Goal: Information Seeking & Learning: Learn about a topic

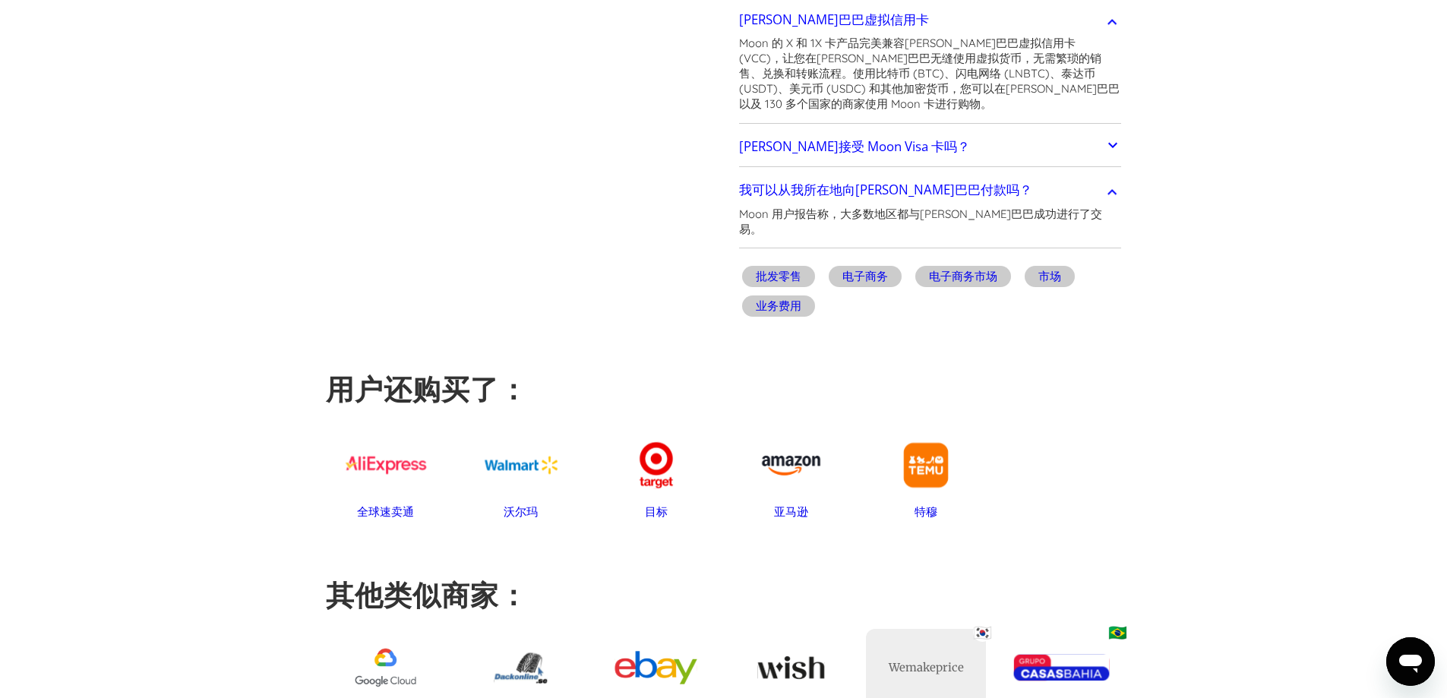
scroll to position [684, 0]
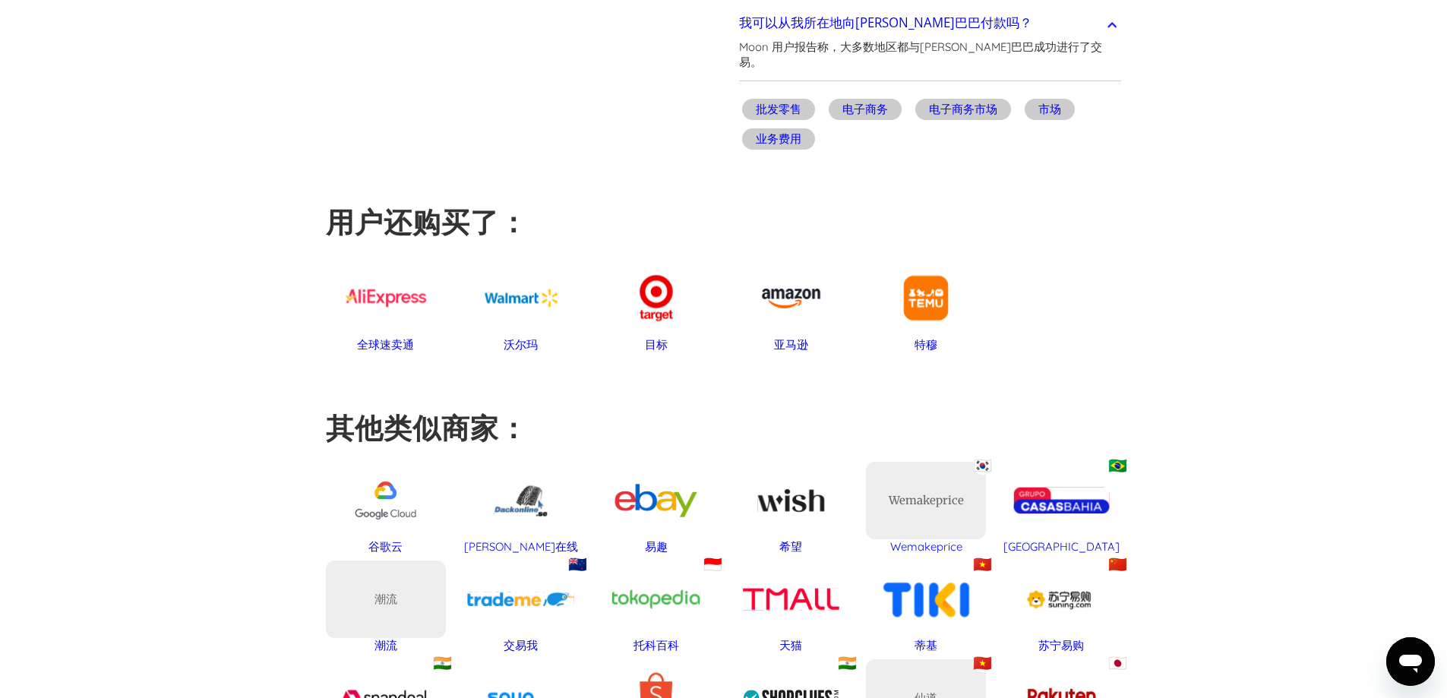
click at [782, 337] on font "亚马逊" at bounding box center [791, 344] width 34 height 14
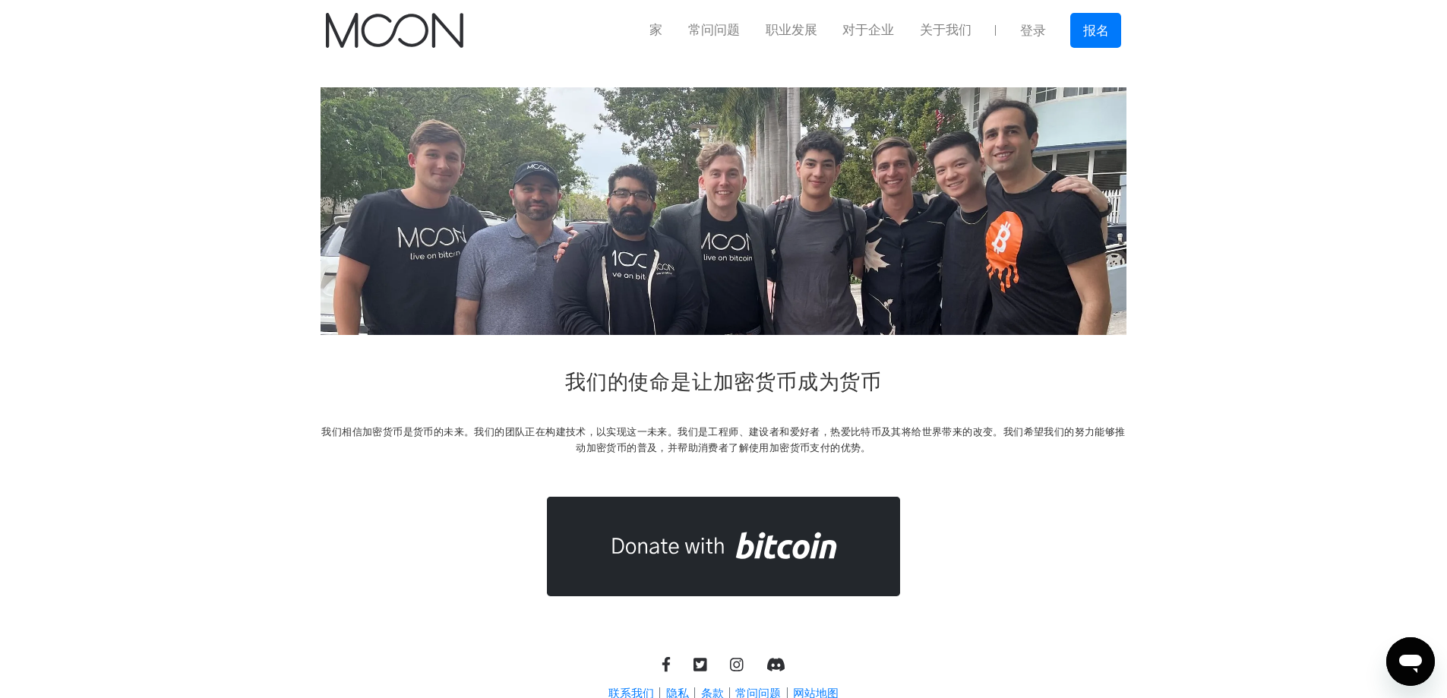
click at [1029, 376] on div "我们的使命是让加密货币成为货币 我们相信加密货币是货币的未来。我们的团队正在构建技术，以实现这一未来。我们是工程师、建设者和爱好者，热爱比特币及其将给世界带来…" at bounding box center [724, 416] width 806 height 94
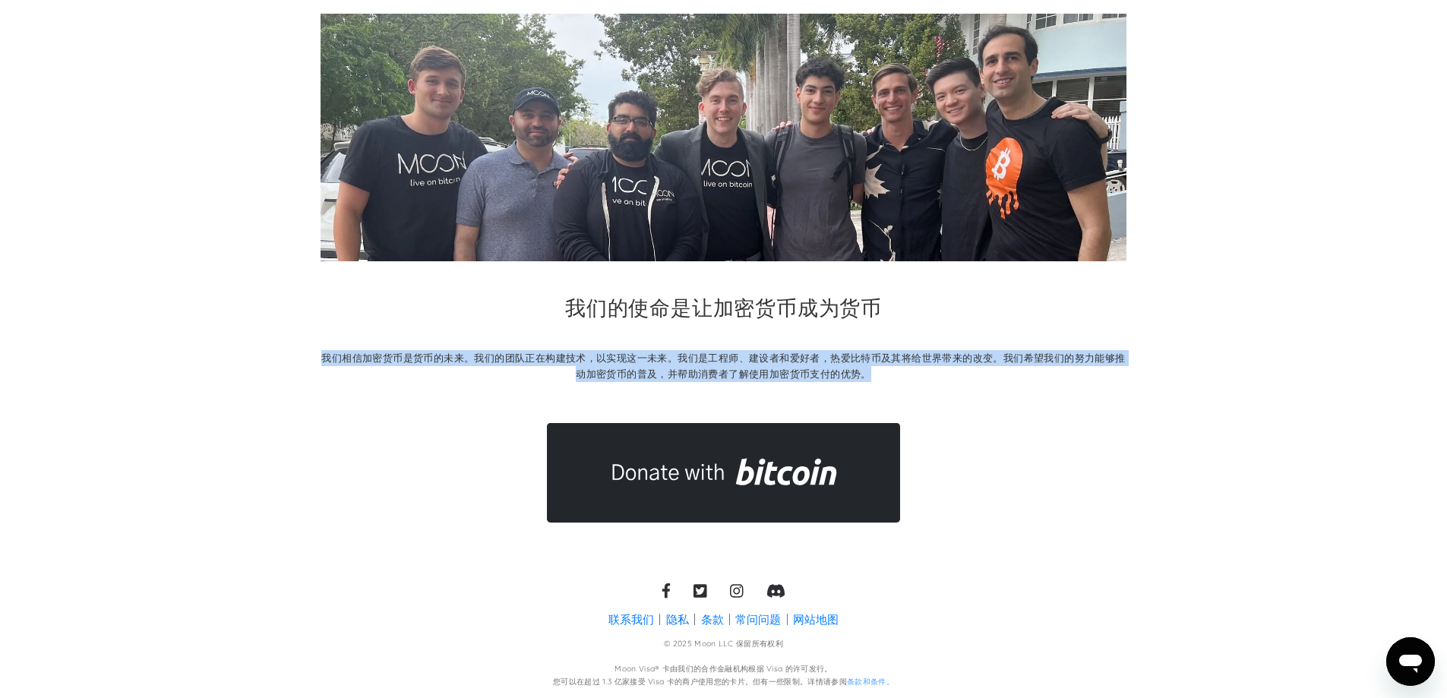
drag, startPoint x: 209, startPoint y: 324, endPoint x: 1197, endPoint y: 378, distance: 989.7
click at [1197, 378] on section "我们的使命是让加密货币成为货币 我们相信加密货币是货币的未来。我们的团队正在构建技术，以实现这一未来。我们是工程师、建设者和爱好者，热爱比特币及其将给世界带来…" at bounding box center [723, 268] width 1447 height 562
click at [1211, 422] on section "我们的使命是让加密货币成为货币 我们相信加密货币是货币的未来。我们的团队正在构建技术，以实现这一未来。我们是工程师、建设者和爱好者，热爱比特币及其将给世界带来…" at bounding box center [723, 268] width 1447 height 562
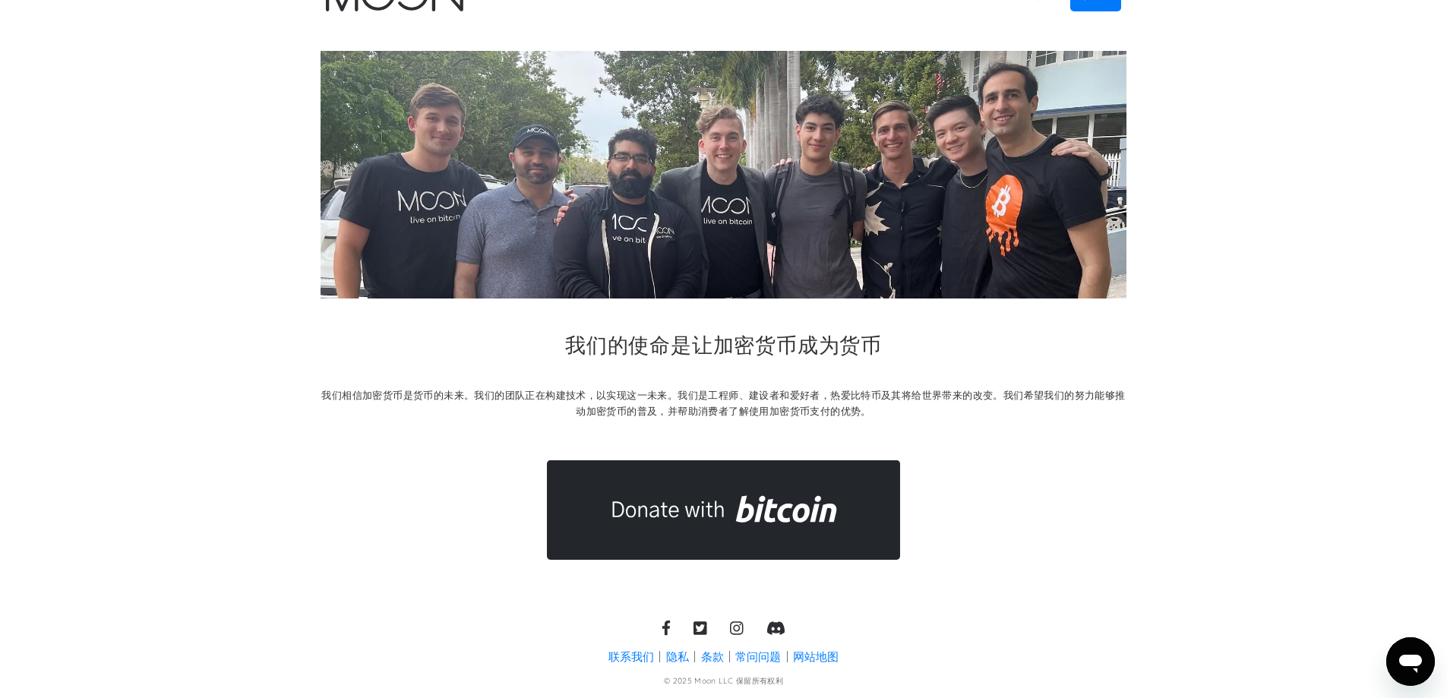
scroll to position [0, 0]
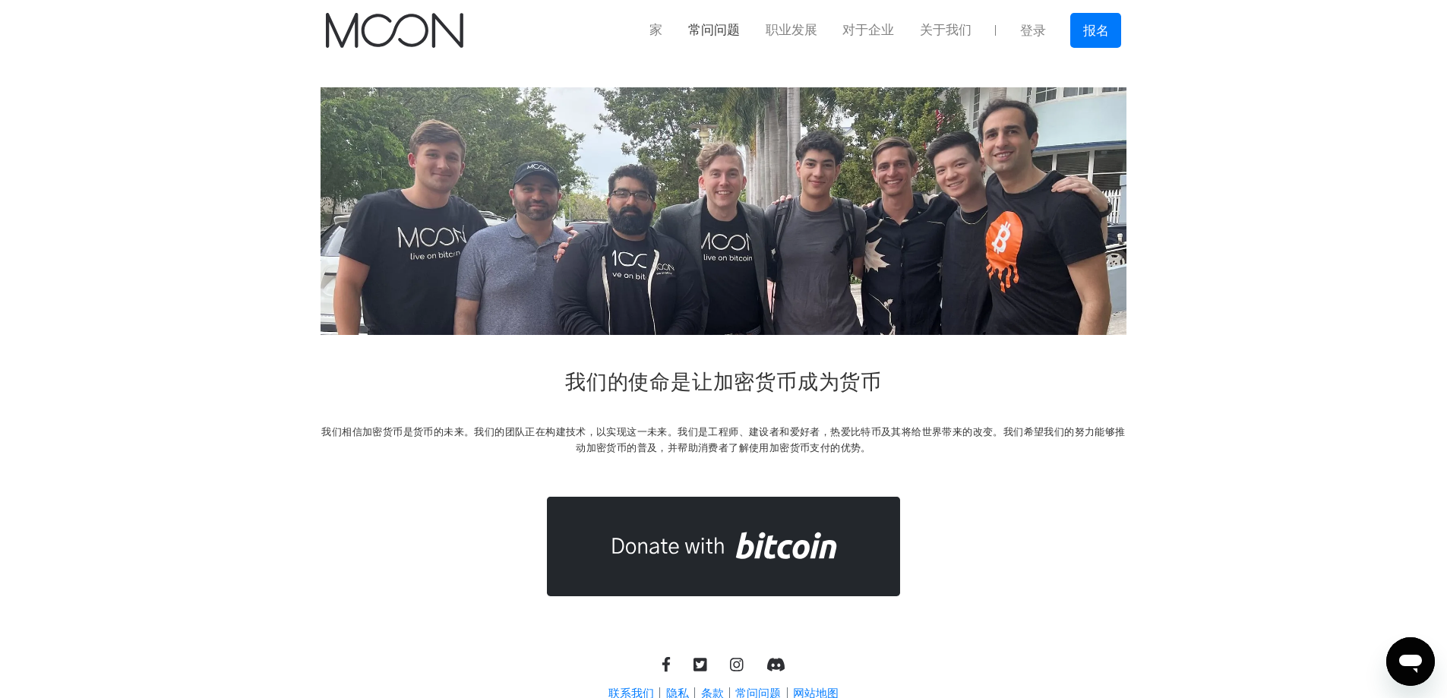
click at [700, 21] on link "常问问题" at bounding box center [713, 30] width 77 height 19
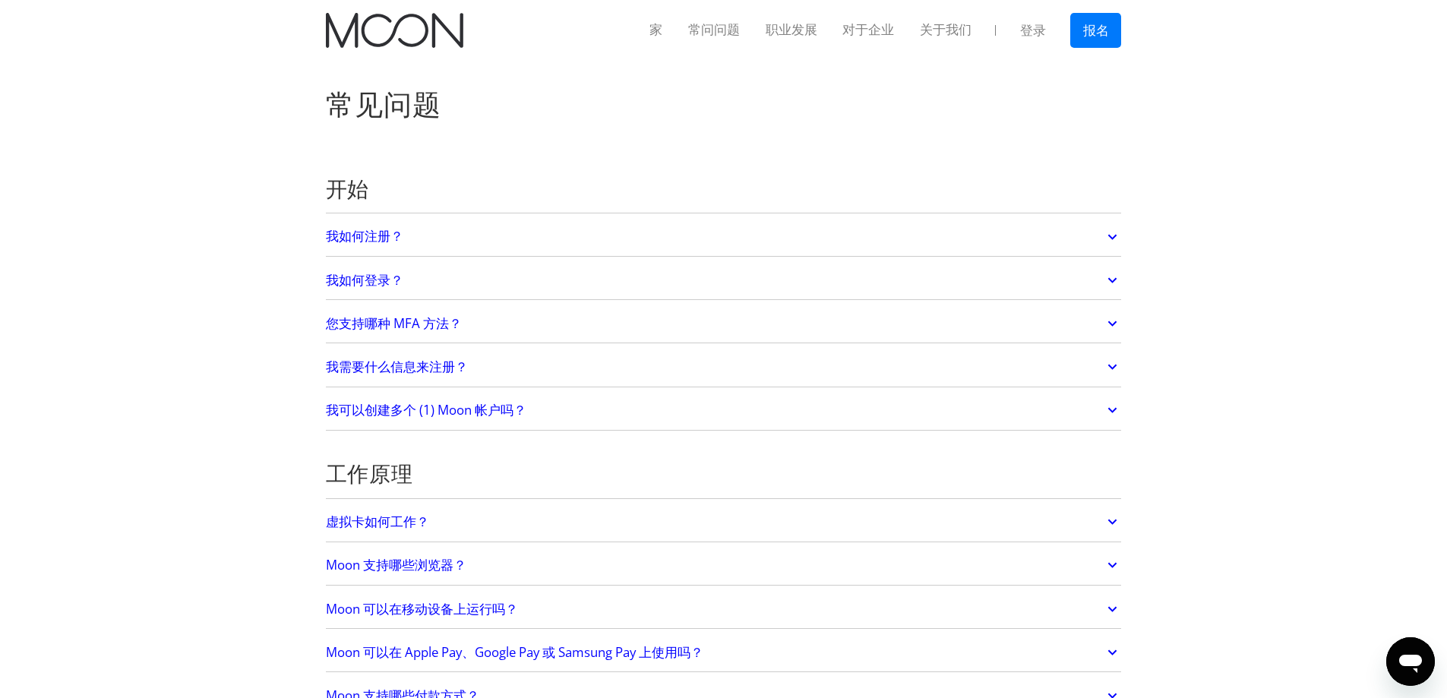
scroll to position [76, 0]
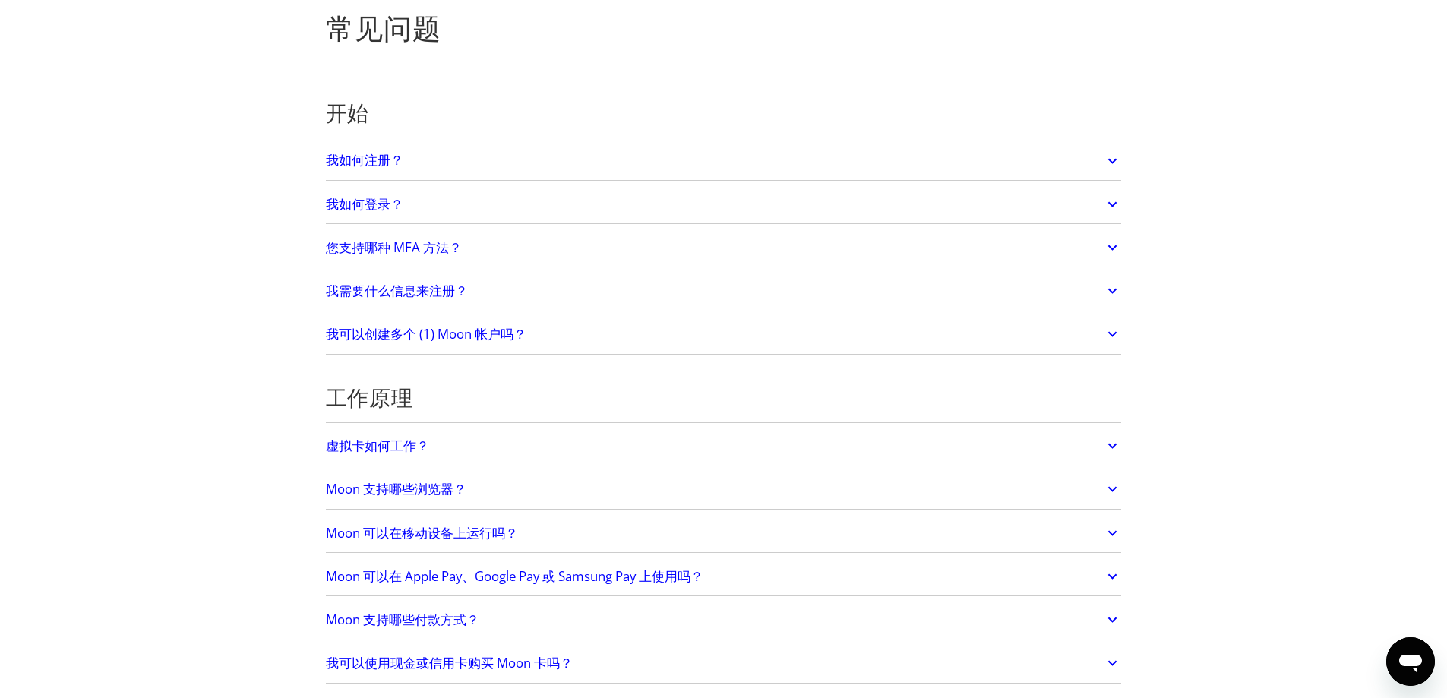
click at [564, 346] on link "我可以创建多个 (1) Moon 帐户吗？" at bounding box center [724, 334] width 796 height 32
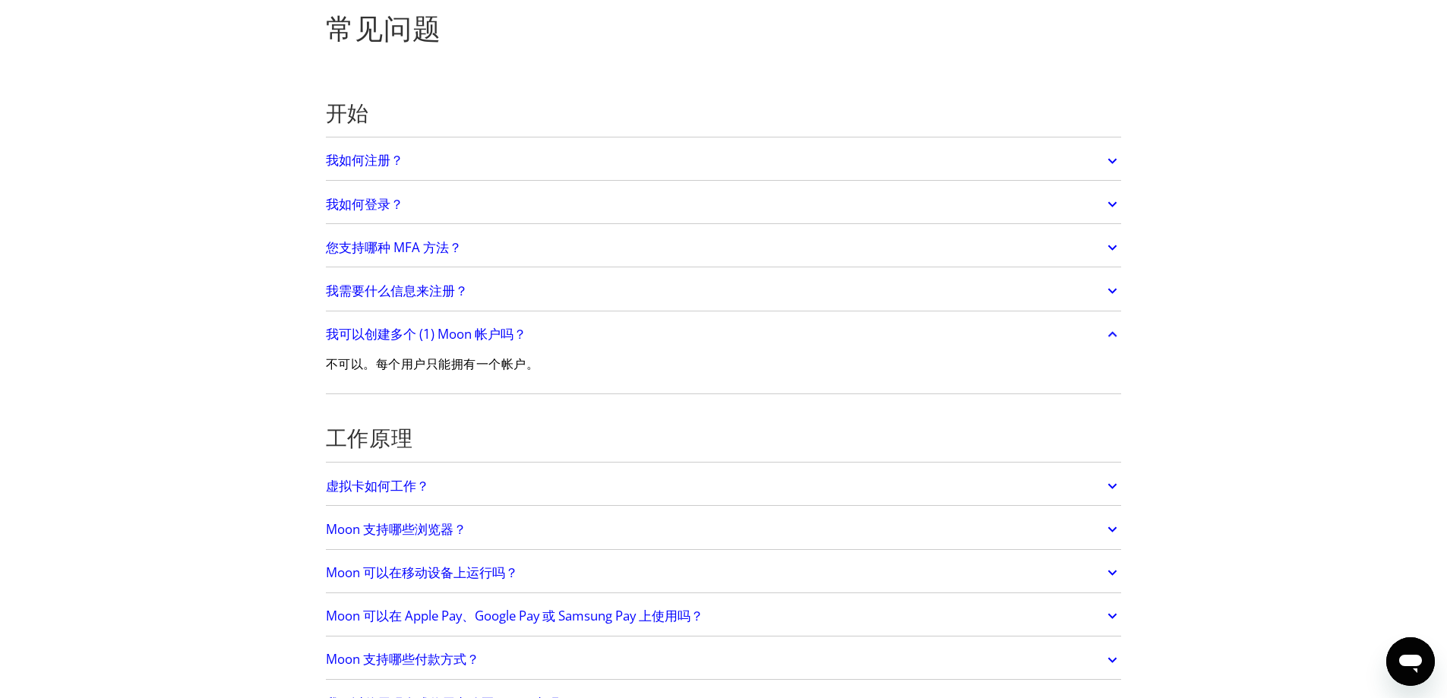
click at [564, 346] on link "我可以创建多个 (1) Moon 帐户吗？" at bounding box center [724, 334] width 796 height 32
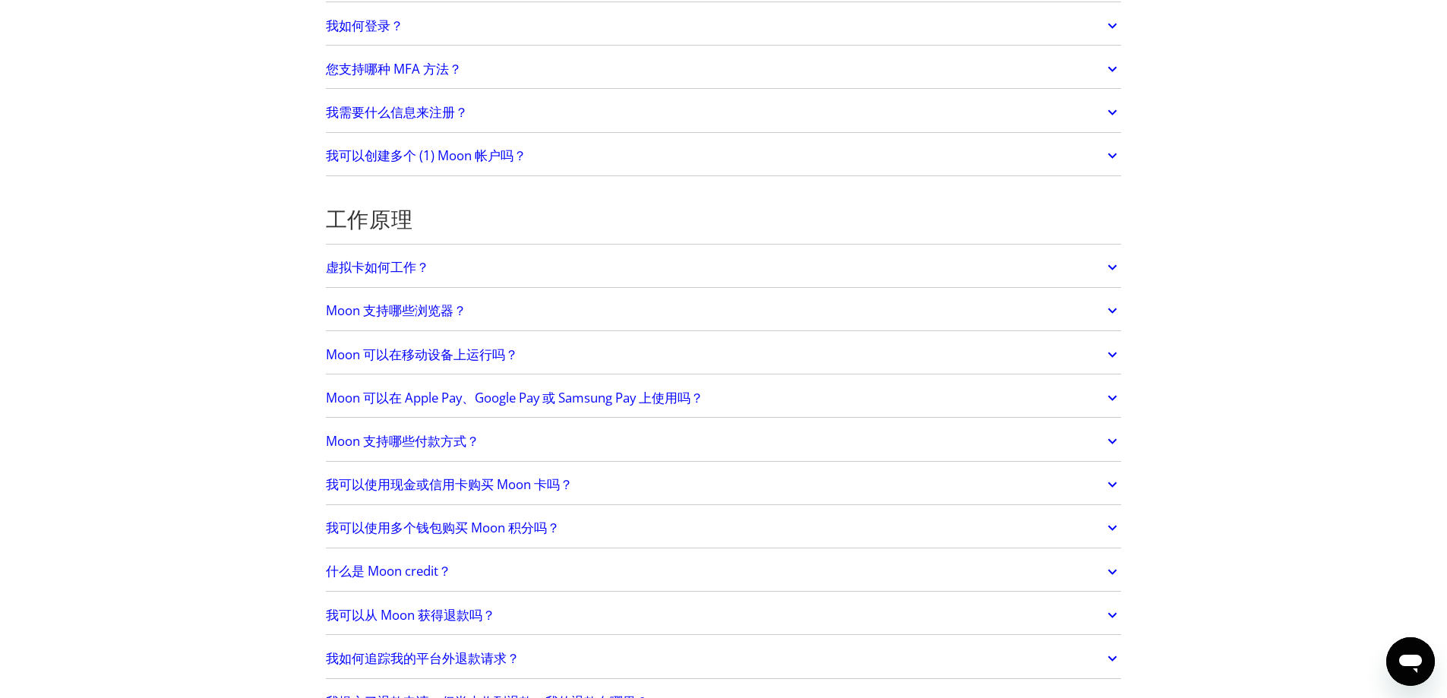
scroll to position [304, 0]
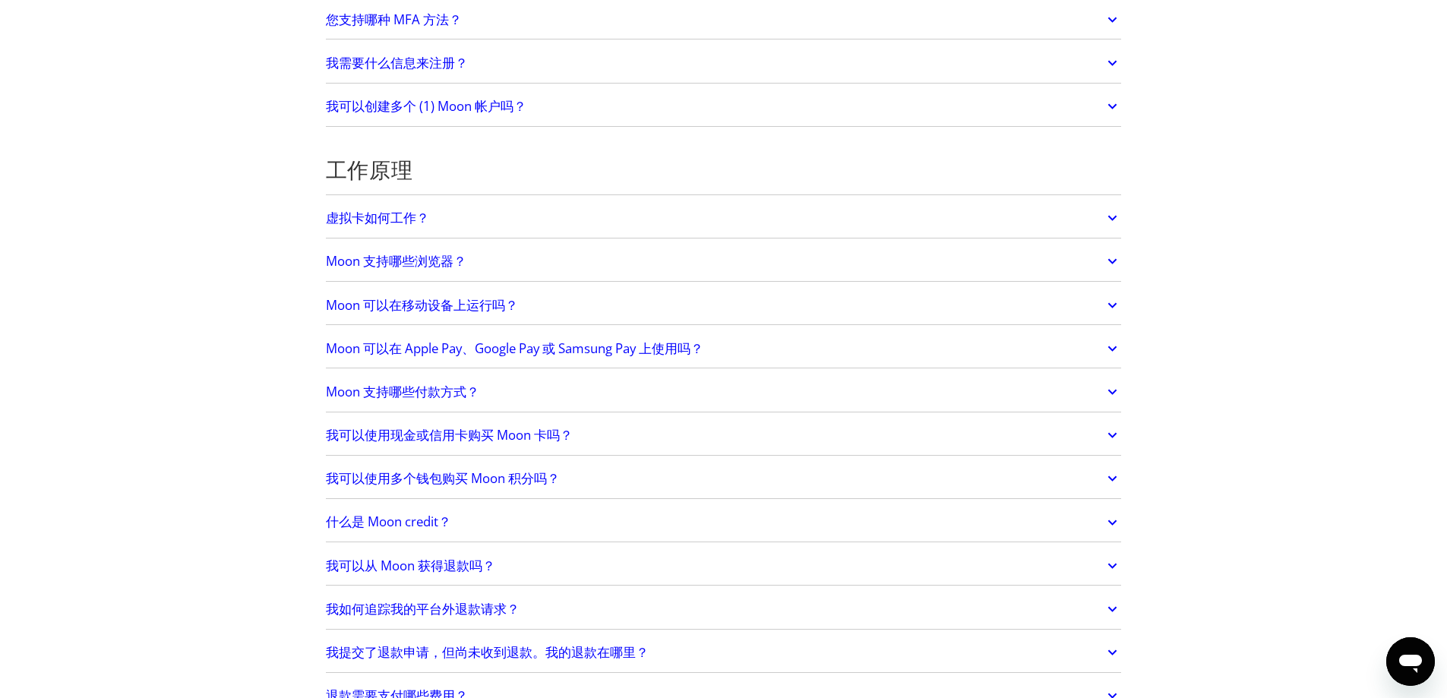
click at [469, 210] on link "虚拟卡如何工作？" at bounding box center [724, 218] width 796 height 32
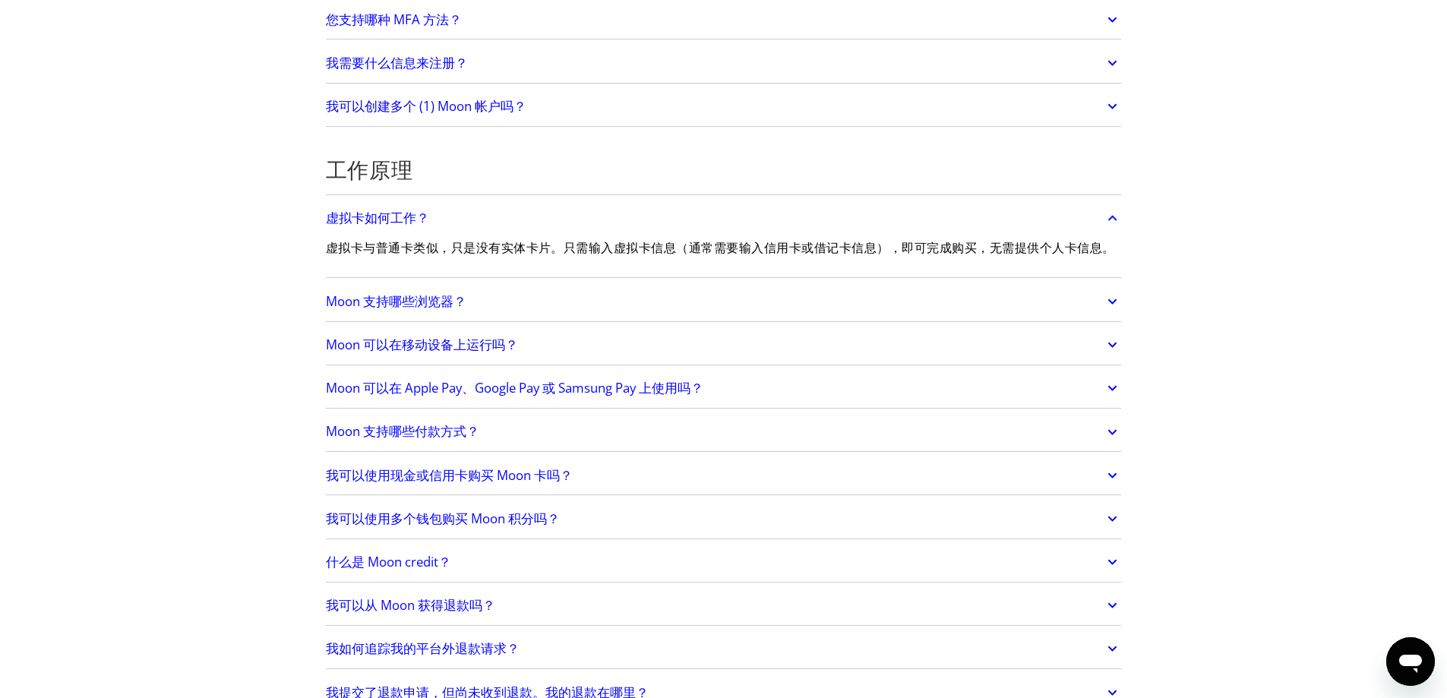
click at [481, 216] on link "虚拟卡如何工作？" at bounding box center [724, 218] width 796 height 32
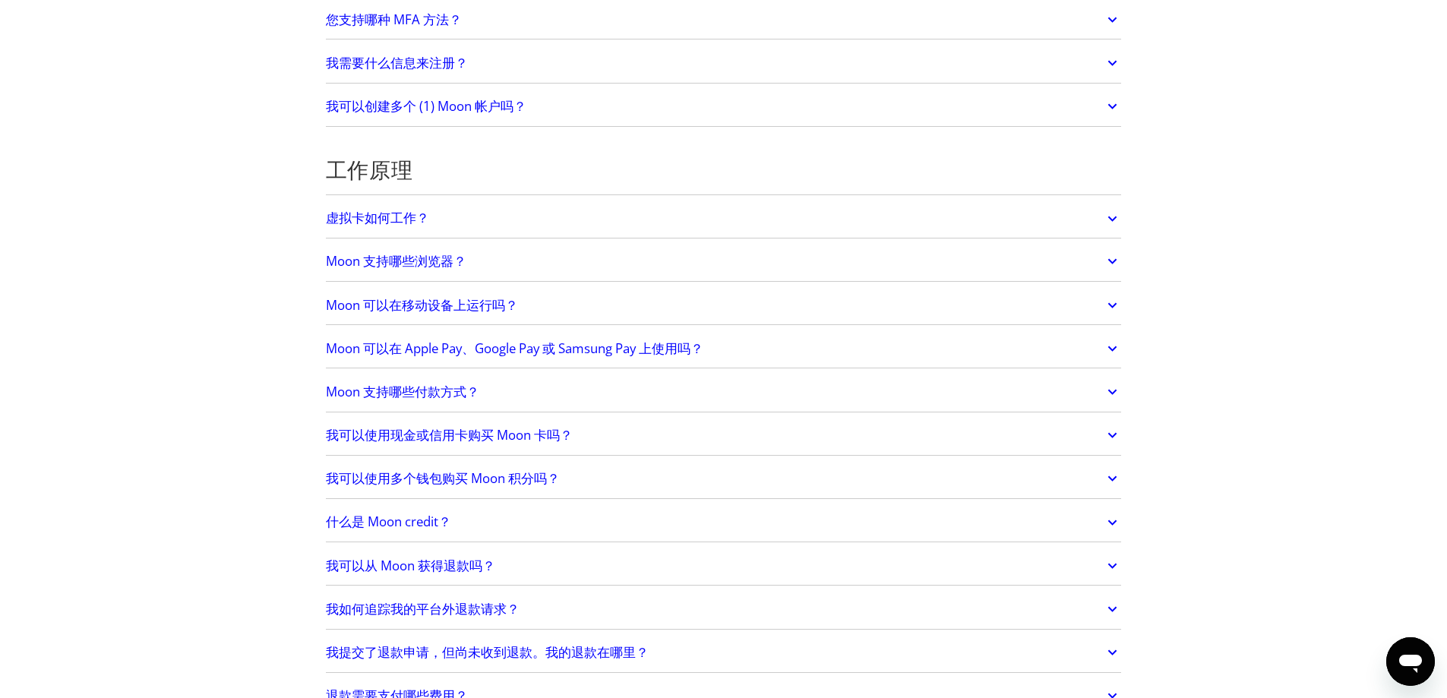
click at [484, 265] on link "Moon 支持哪些浏览器？" at bounding box center [724, 261] width 796 height 32
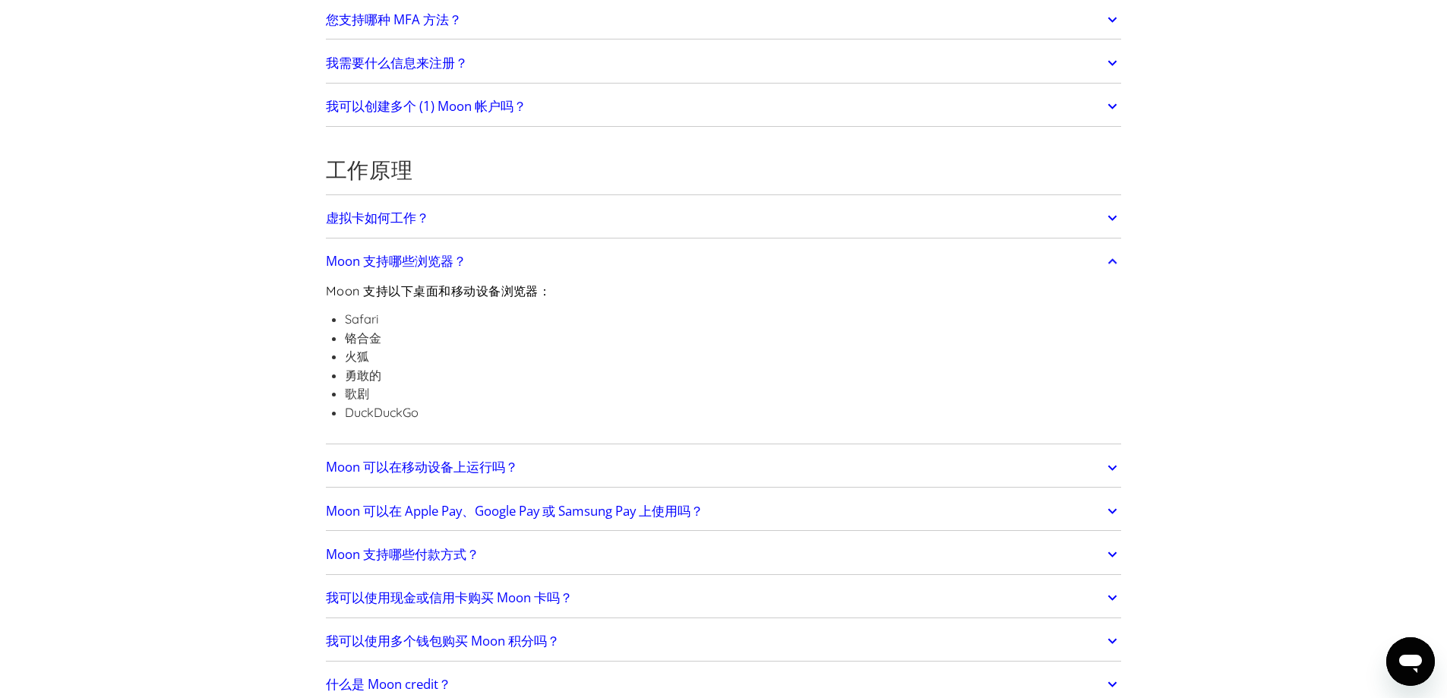
click at [493, 264] on link "Moon 支持哪些浏览器？" at bounding box center [724, 261] width 796 height 32
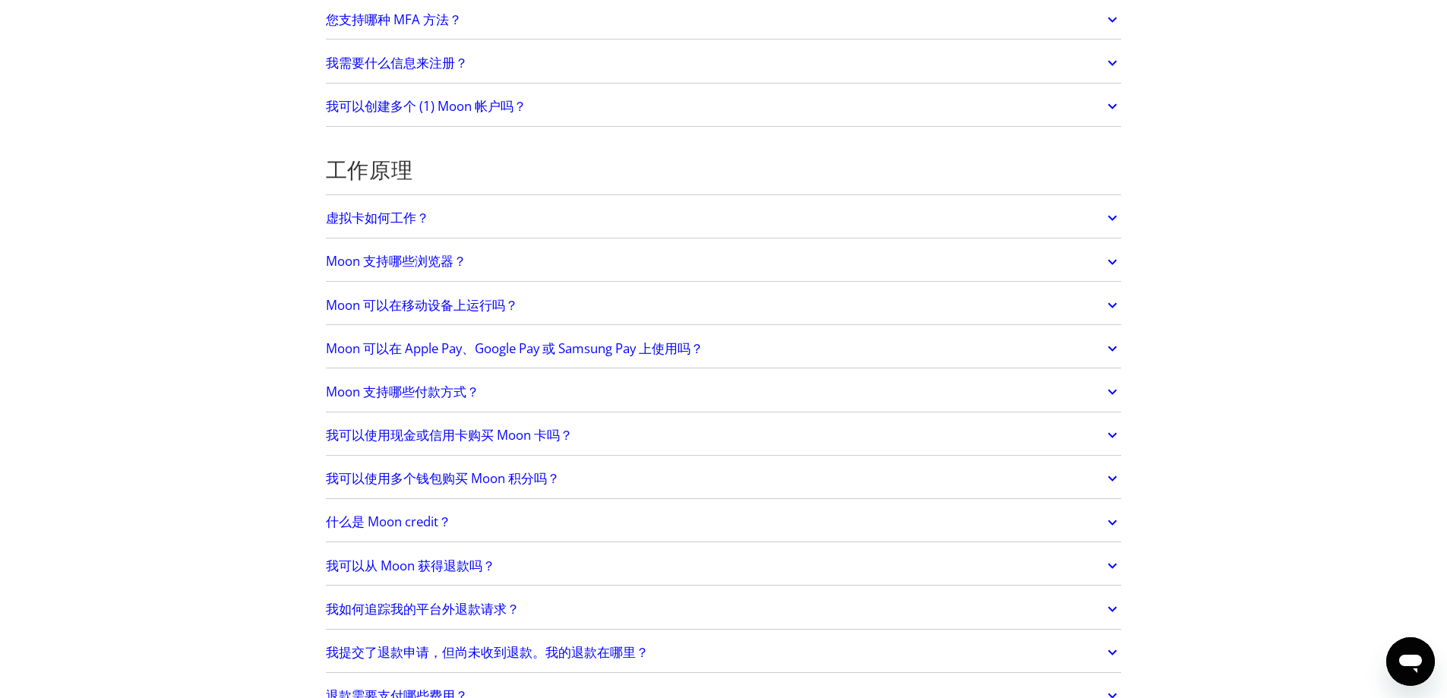
click at [455, 313] on font "Moon 可以在移动设备上运行吗？" at bounding box center [422, 304] width 192 height 17
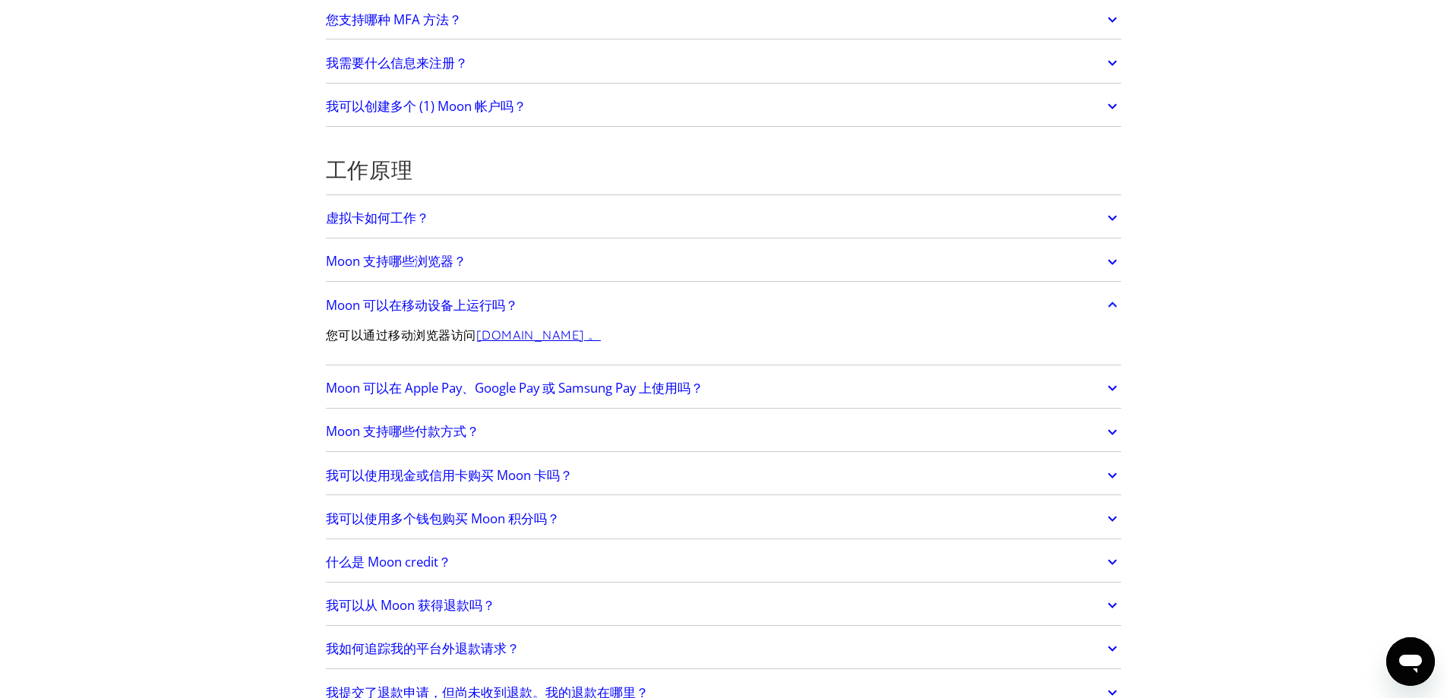
click at [455, 313] on font "Moon 可以在移动设备上运行吗？" at bounding box center [422, 304] width 192 height 17
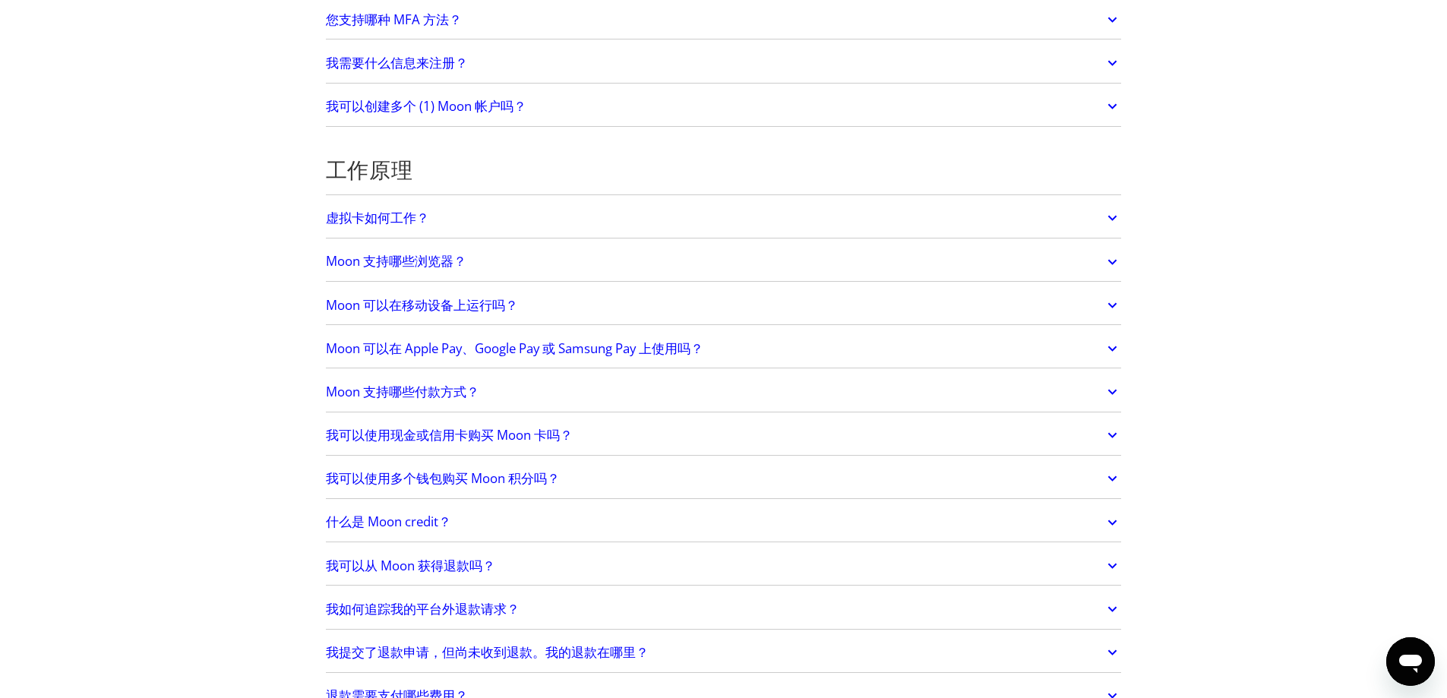
click at [480, 257] on link "Moon 支持哪些浏览器？" at bounding box center [724, 261] width 796 height 32
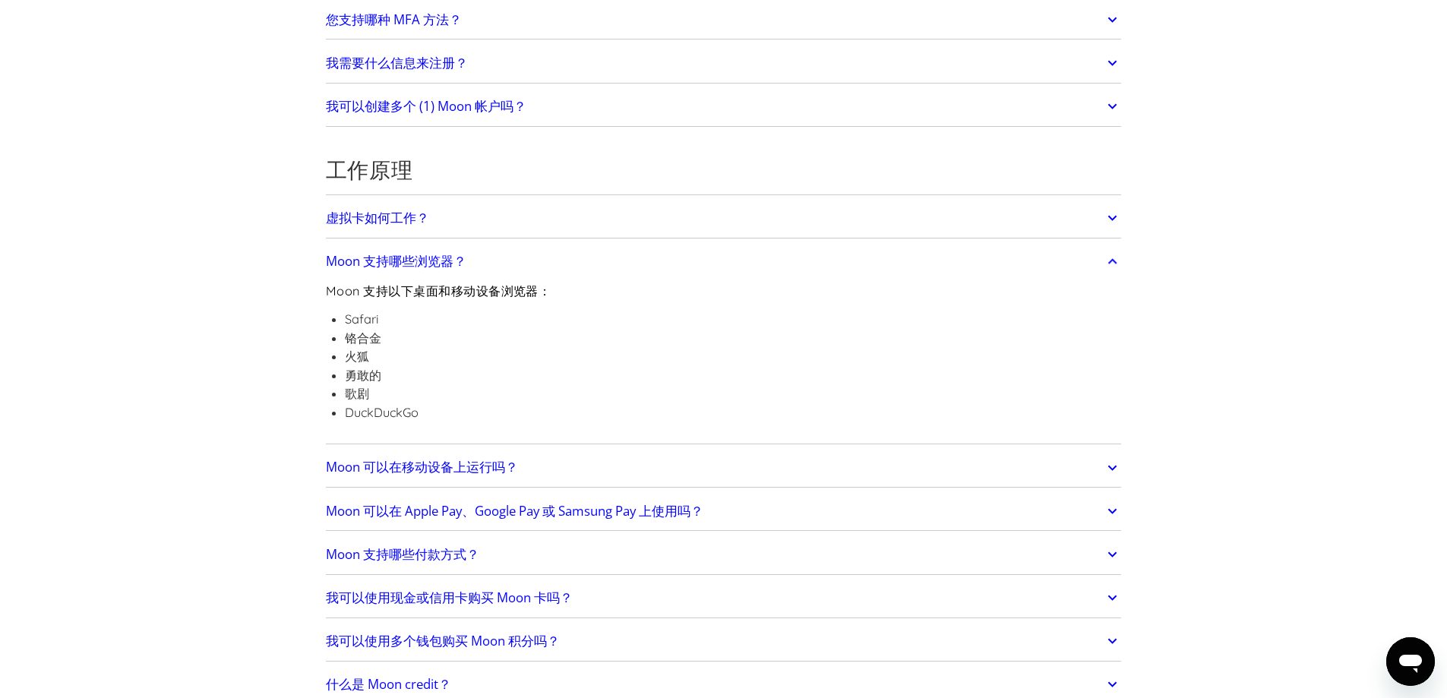
click at [480, 257] on link "Moon 支持哪些浏览器？" at bounding box center [724, 261] width 796 height 32
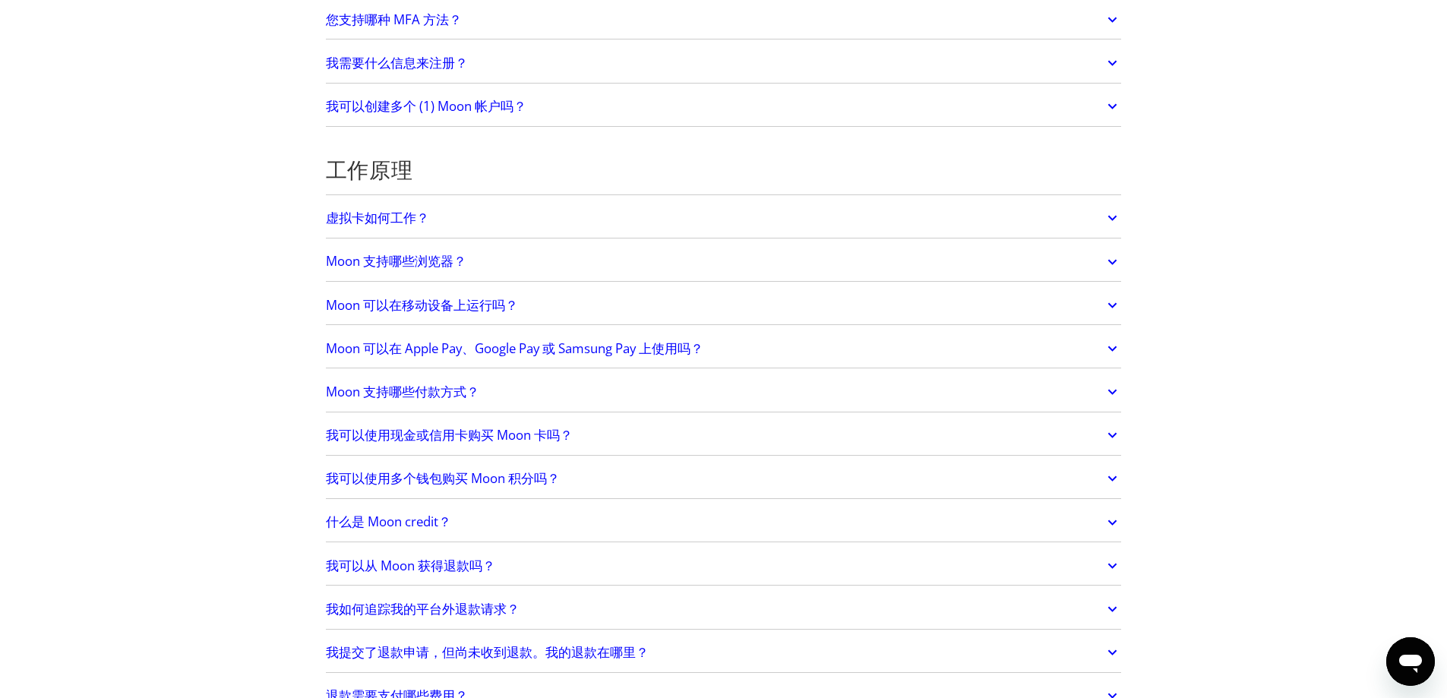
click at [466, 321] on div "Moon 可以在移动设备上运行吗？ 您可以 通过移动浏览器访问 paywithmoon.com 。" at bounding box center [724, 305] width 796 height 39
click at [481, 299] on font "Moon 可以在移动设备上运行吗？" at bounding box center [422, 304] width 192 height 17
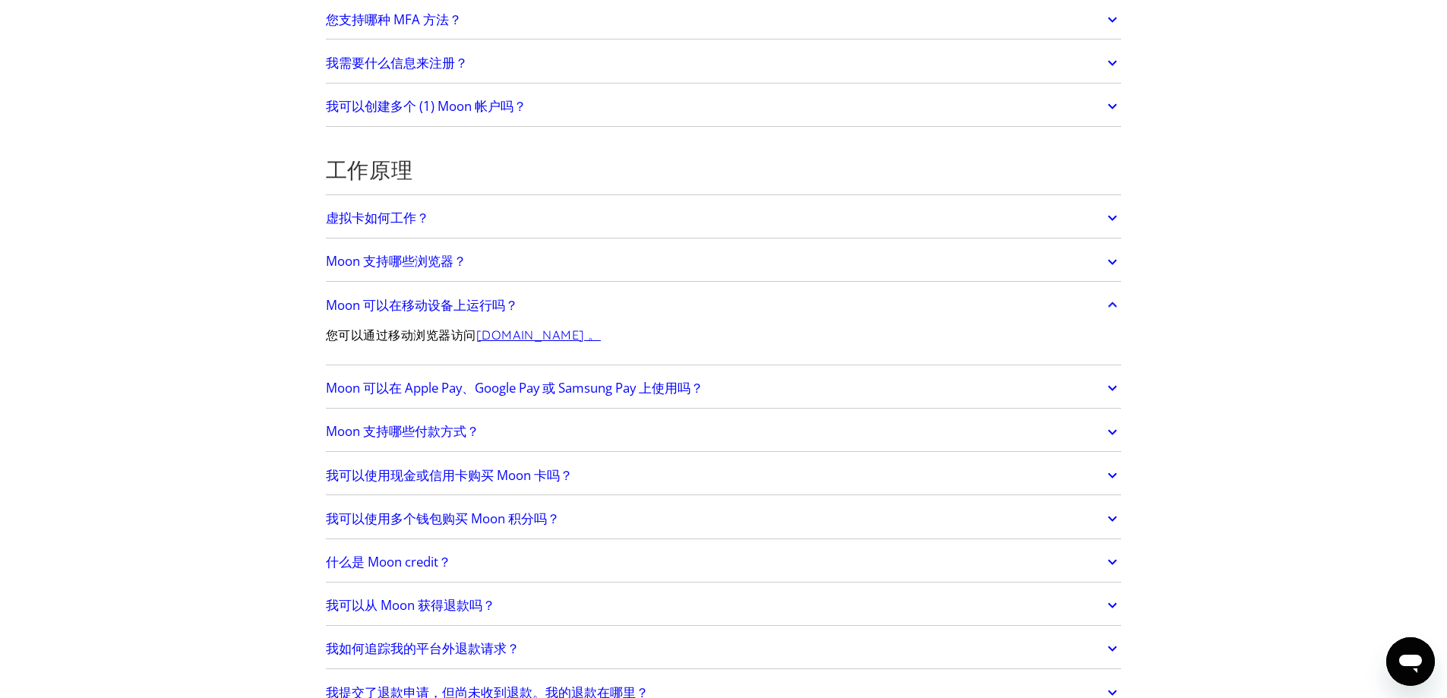
click at [481, 299] on font "Moon 可以在移动设备上运行吗？" at bounding box center [422, 304] width 192 height 17
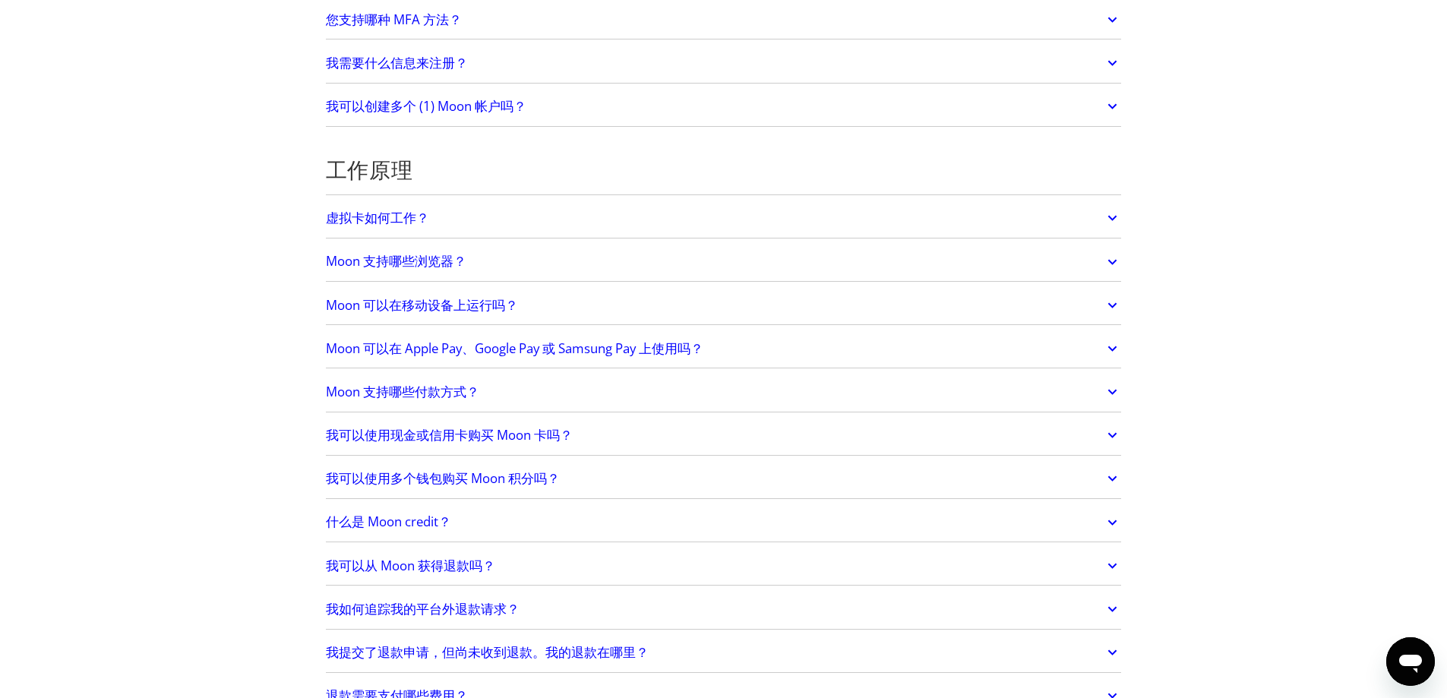
click at [464, 351] on font "Moon 可以在 Apple Pay、Google Pay 或 Samsung Pay 上使用吗？" at bounding box center [514, 348] width 377 height 17
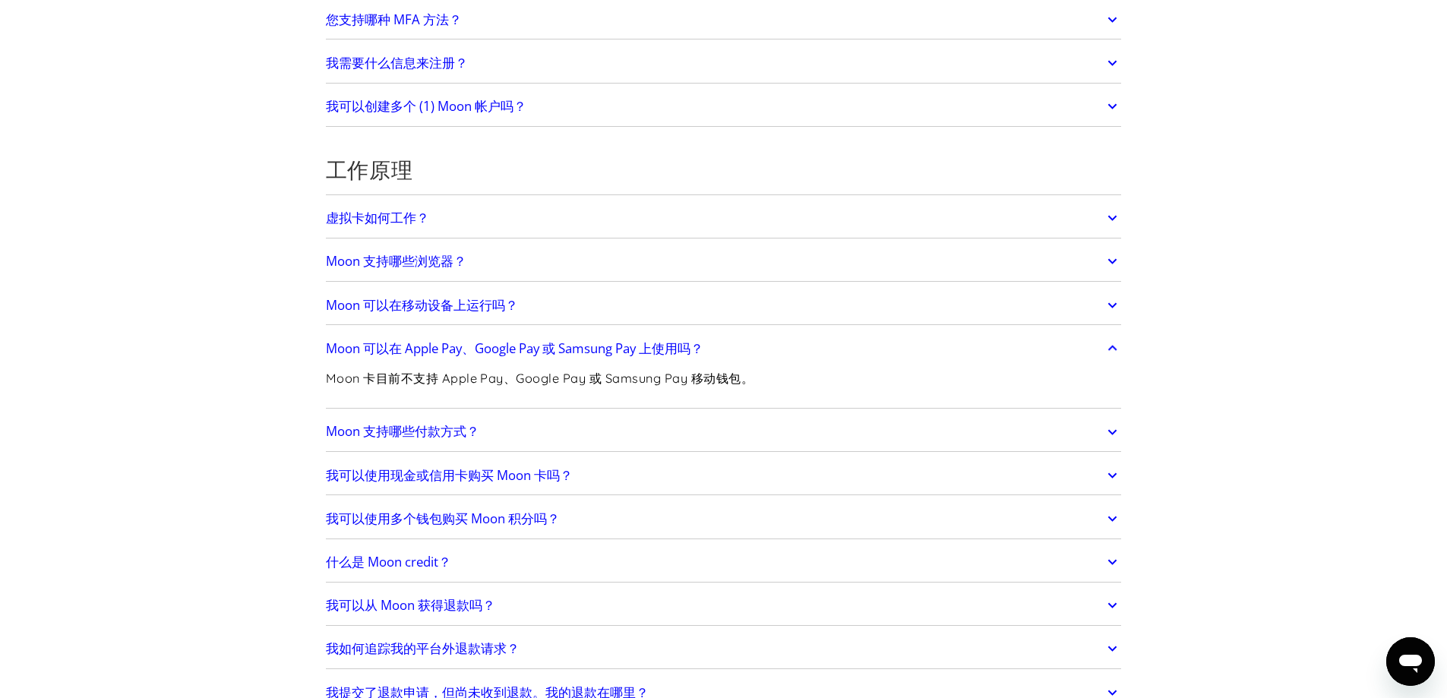
click at [459, 358] on link "Moon 可以在 Apple Pay、Google Pay 或 Samsung Pay 上使用吗？" at bounding box center [724, 349] width 796 height 32
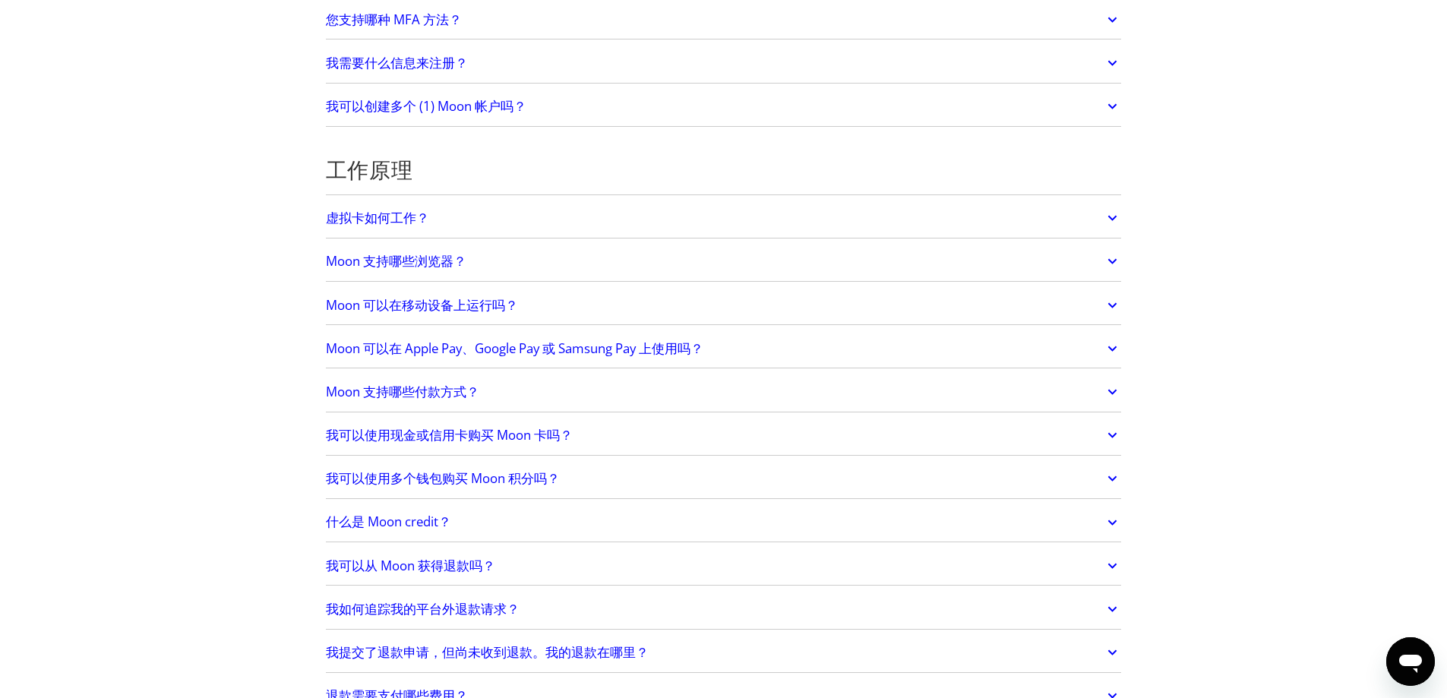
click at [425, 396] on font "Moon 支持哪些付款方式？" at bounding box center [402, 391] width 153 height 17
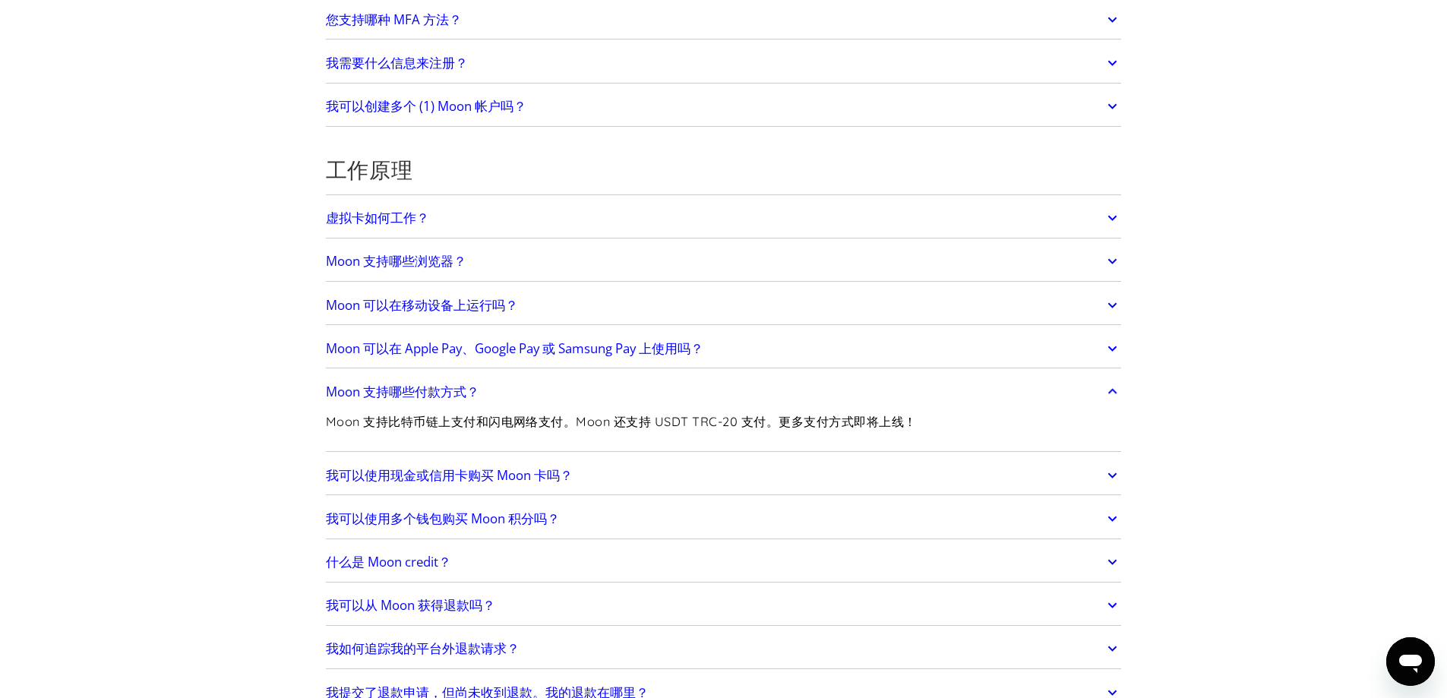
click at [425, 395] on font "Moon 支持哪些付款方式？" at bounding box center [402, 391] width 153 height 17
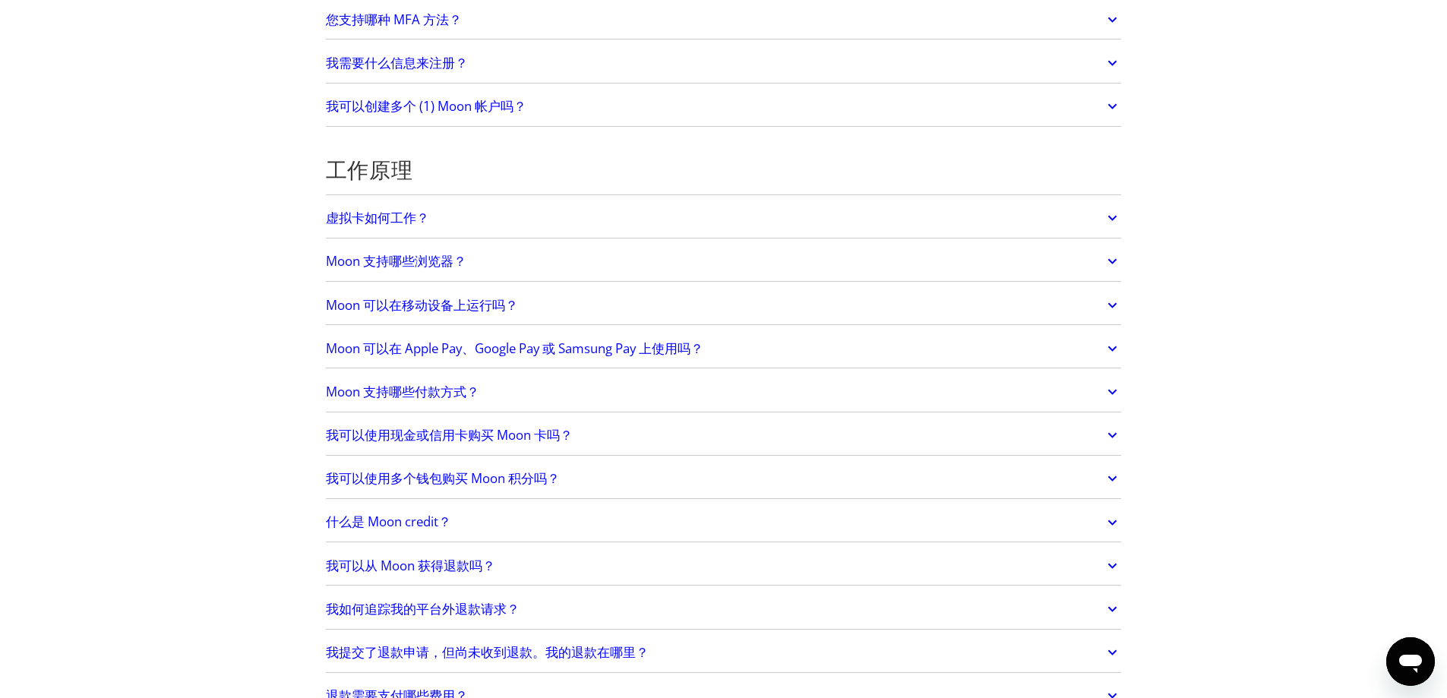
click at [385, 434] on font "我可以使用现金或信用卡购买 Moon 卡吗？" at bounding box center [449, 434] width 247 height 17
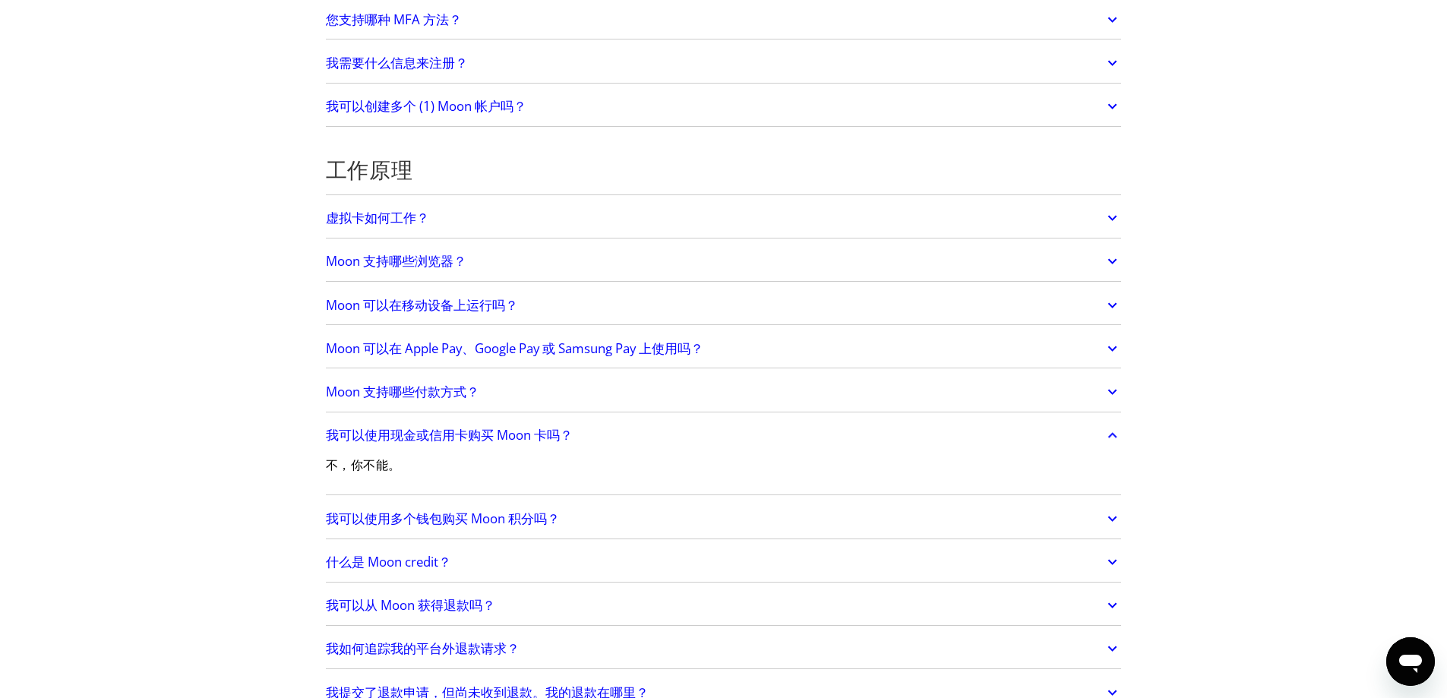
click at [385, 434] on font "我可以使用现金或信用卡购买 Moon 卡吗？" at bounding box center [449, 434] width 247 height 17
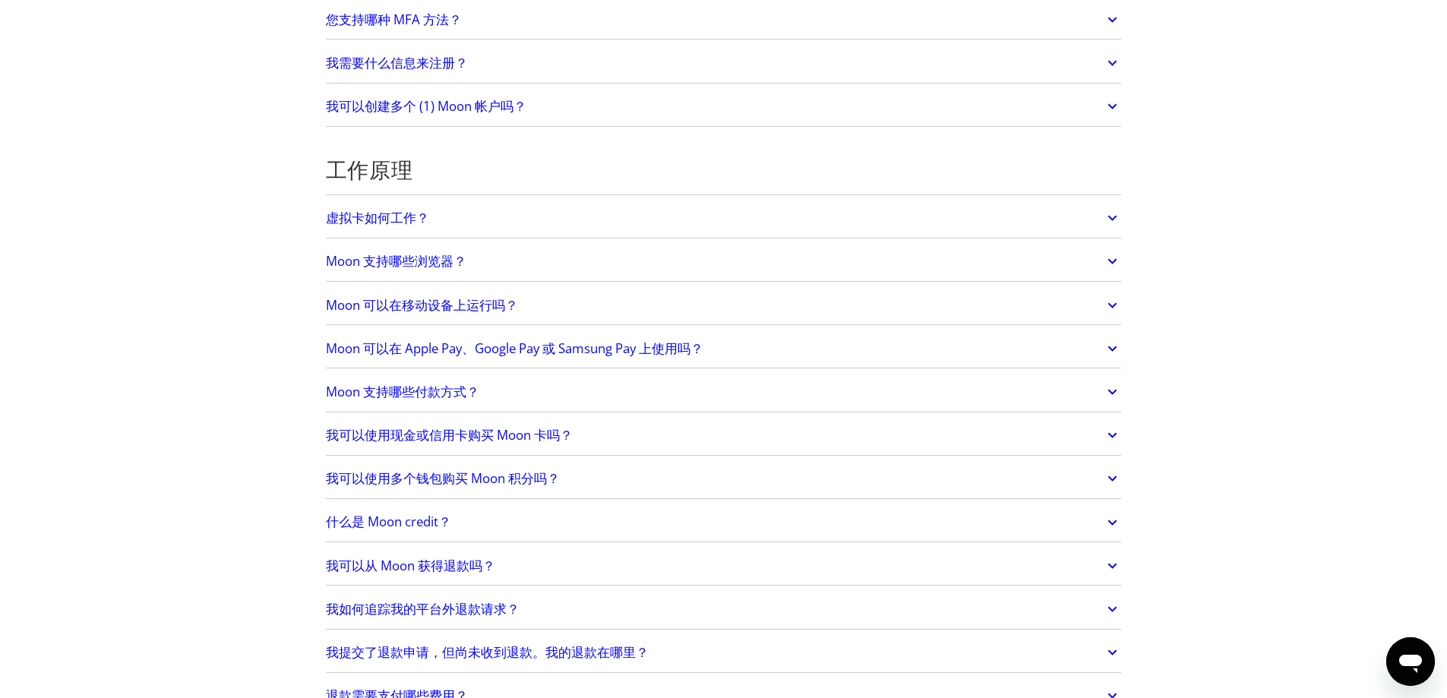
click at [381, 461] on div "我可以使用多个钱包购买 Moon 积分吗？ 这取决于您的付款方式： 闪电网络支付：不可以。您将被提示支付固定金额的闪电发票。 链上比特币：是的。系统会提示您输…" at bounding box center [724, 479] width 796 height 39
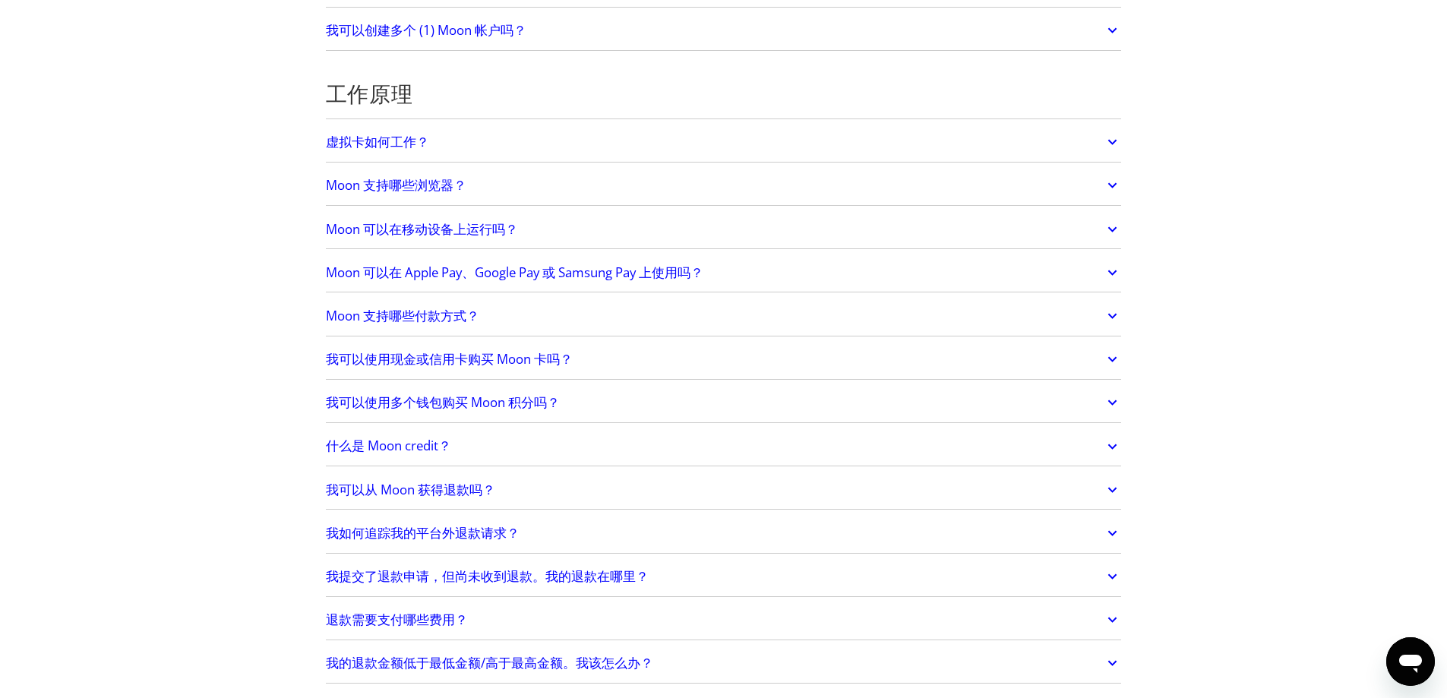
click at [502, 406] on font "我可以使用多个钱包购买 Moon 积分吗？" at bounding box center [443, 401] width 234 height 17
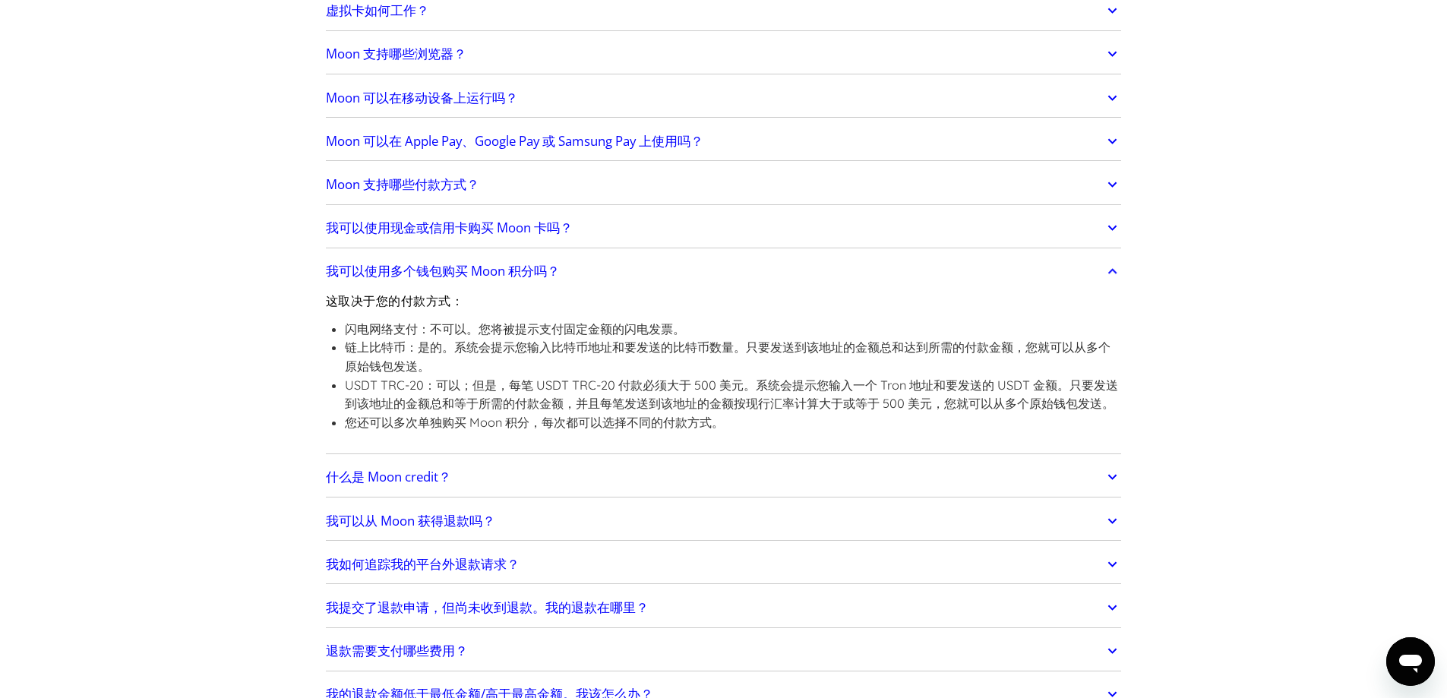
scroll to position [532, 0]
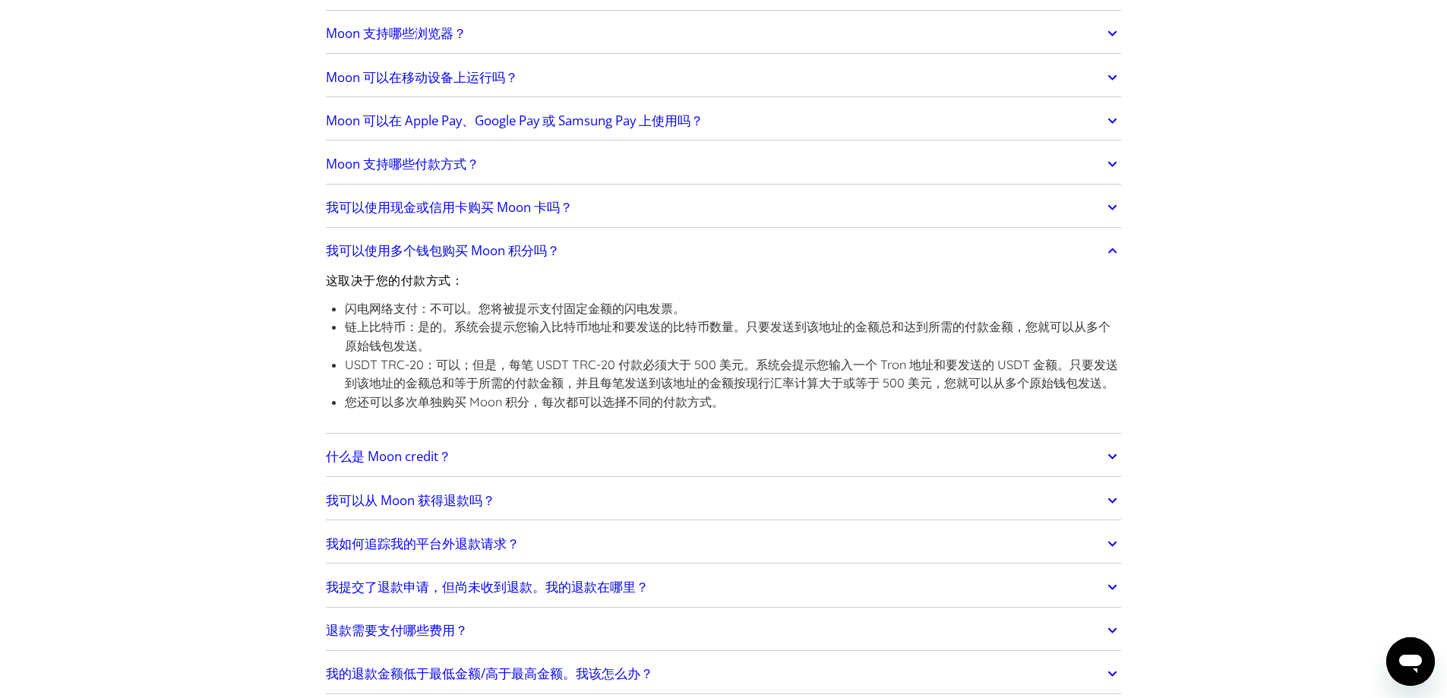
click at [564, 243] on link "我可以使用多个钱包购买 Moon 积分吗？" at bounding box center [724, 251] width 796 height 32
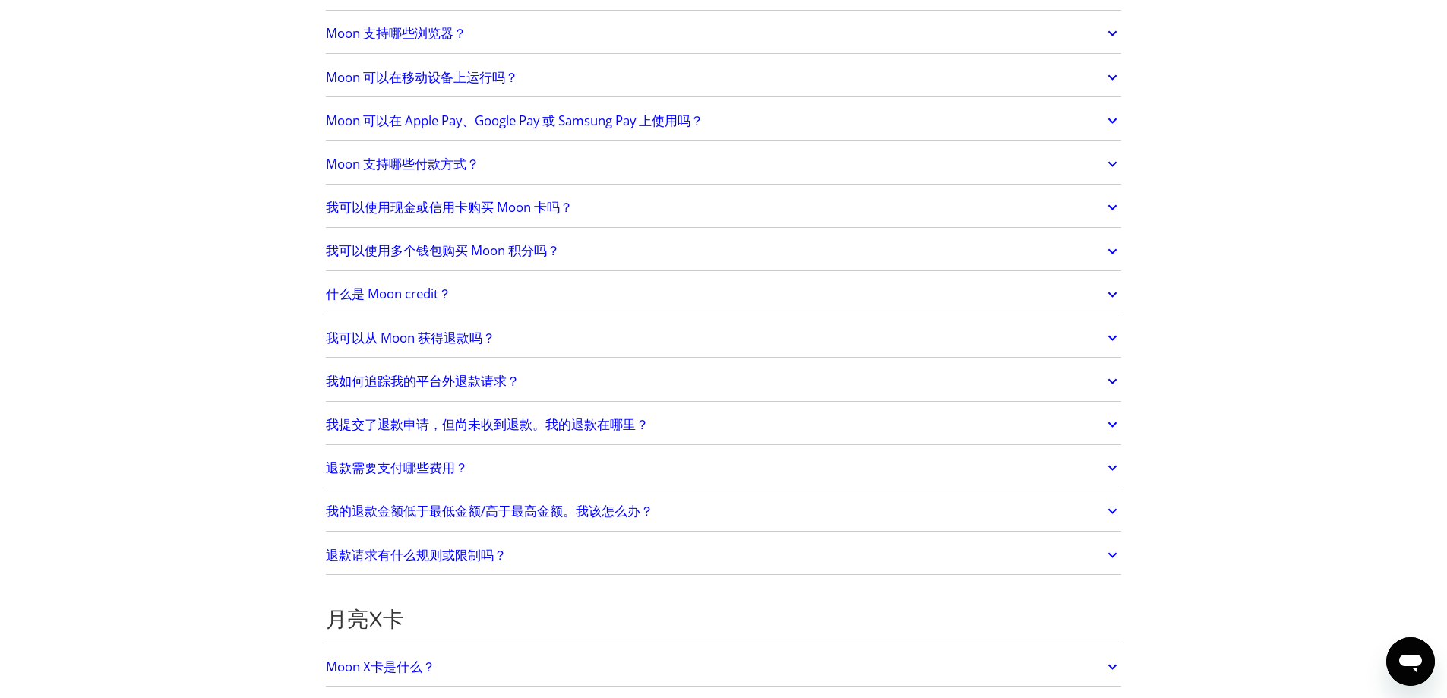
click at [451, 308] on link "什么是 Moon credit？" at bounding box center [724, 295] width 796 height 32
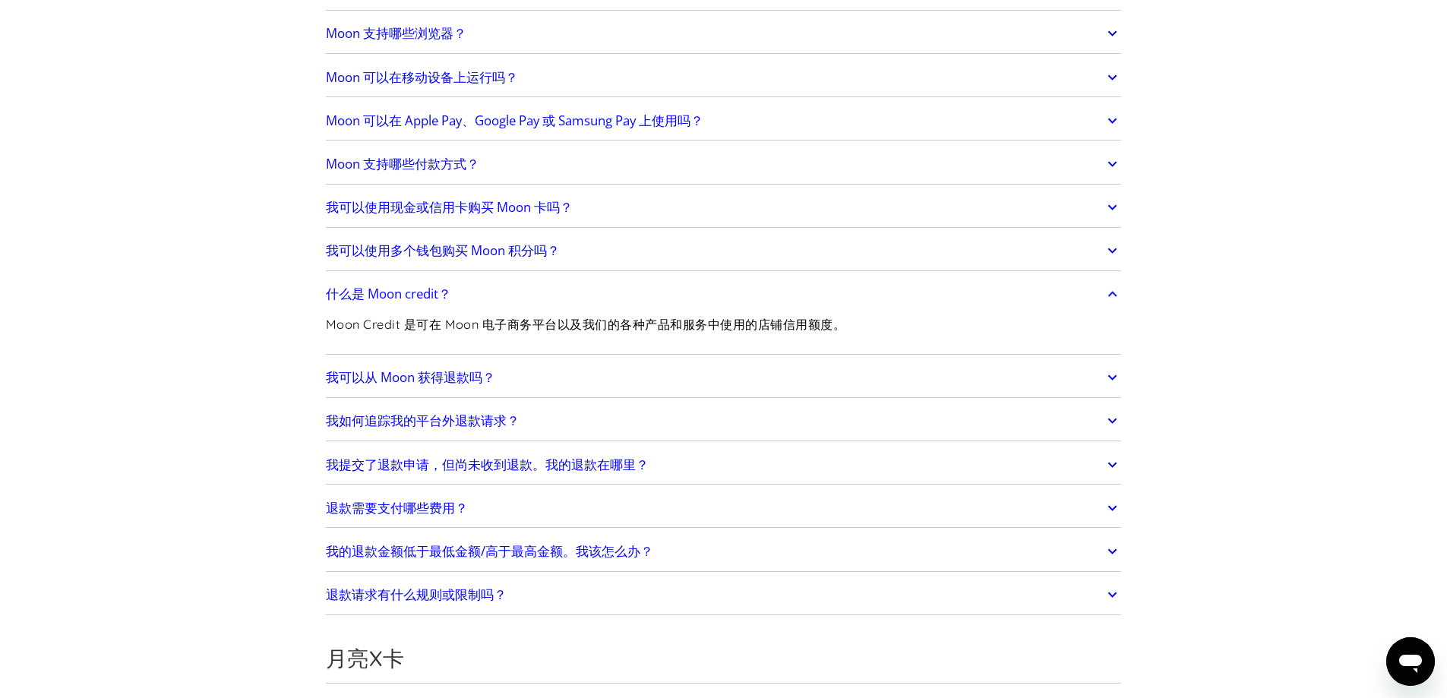
click at [451, 308] on link "什么是 Moon credit？" at bounding box center [724, 295] width 796 height 32
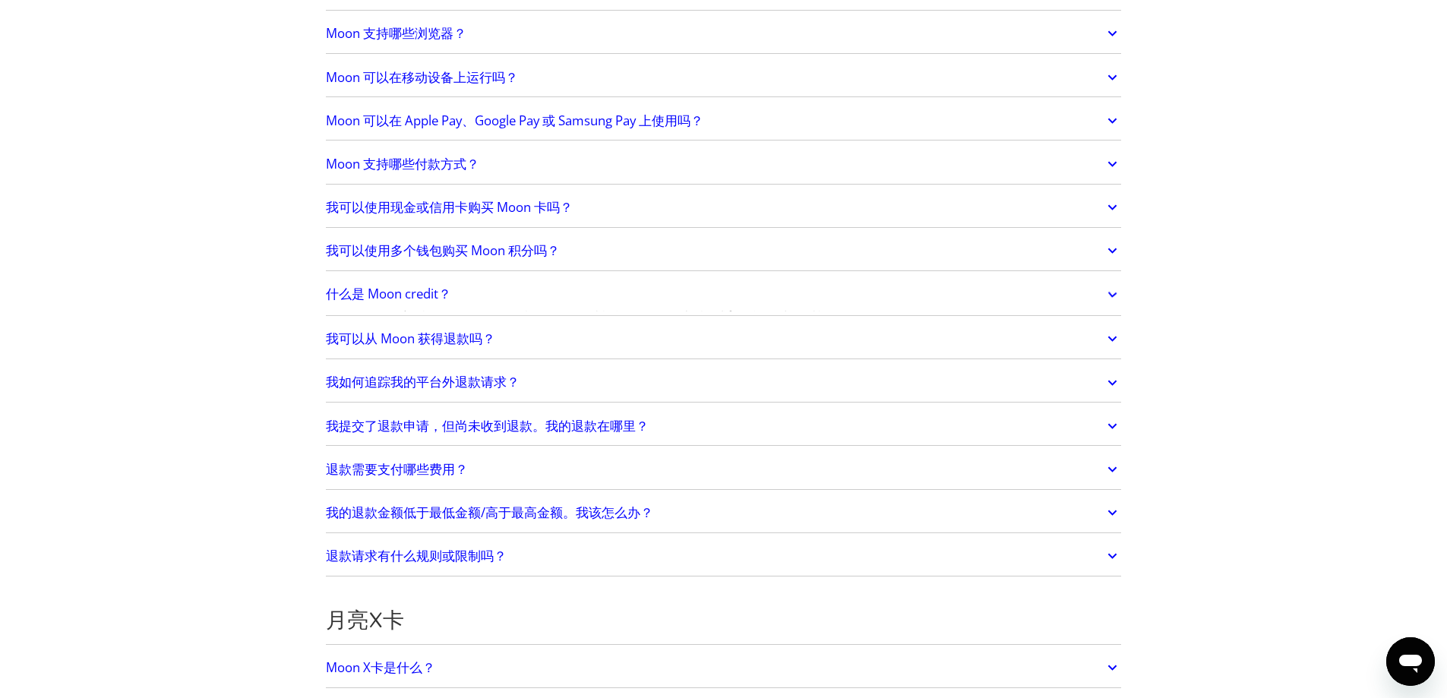
click at [451, 340] on font "我可以从 Moon 获得退款吗？" at bounding box center [410, 338] width 169 height 17
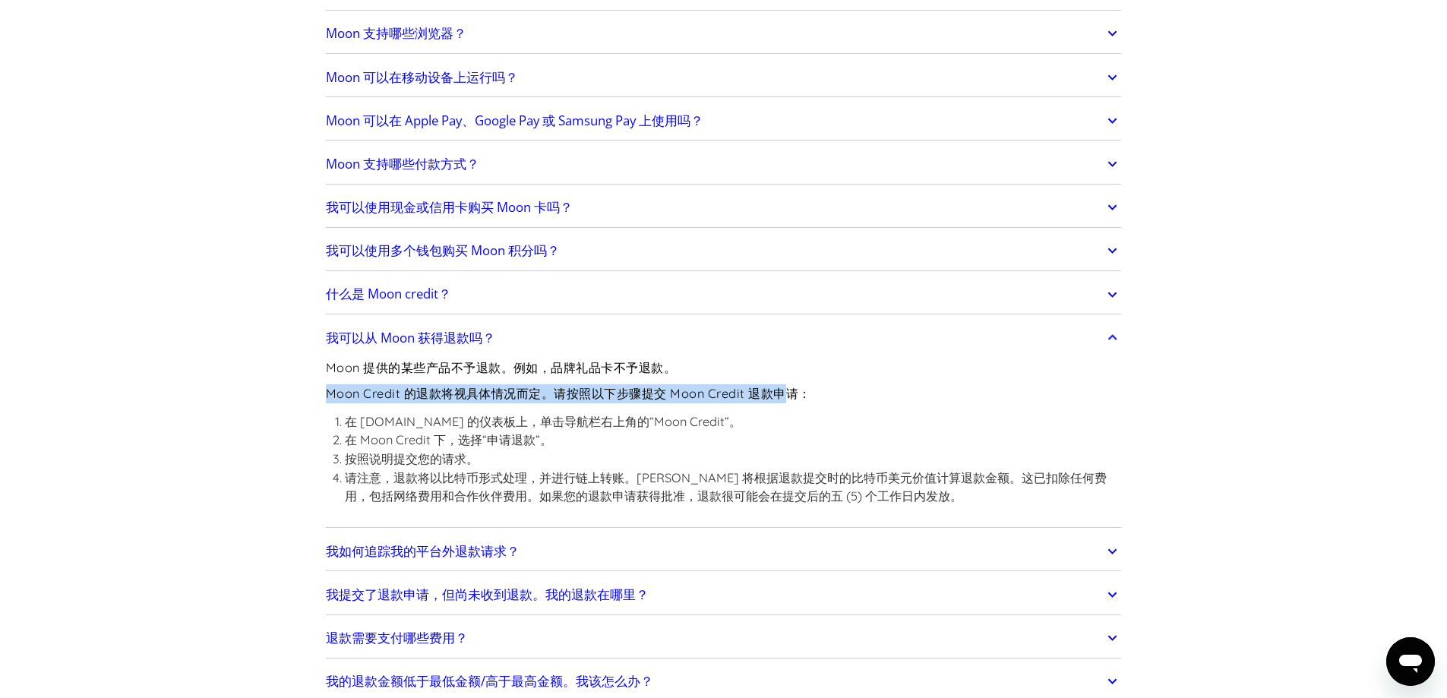
drag, startPoint x: 355, startPoint y: 391, endPoint x: 797, endPoint y: 399, distance: 442.1
click at [797, 399] on font "Moon Credit 的退款将视具体情况而定。请按照以下步骤提交 Moon Credit 退款申请：" at bounding box center [568, 393] width 485 height 15
click at [771, 447] on li "在 Moon Credit 下，选择“申请退款”。" at bounding box center [733, 440] width 777 height 19
click at [478, 329] on font "我可以从 Moon 获得退款吗？" at bounding box center [410, 337] width 169 height 17
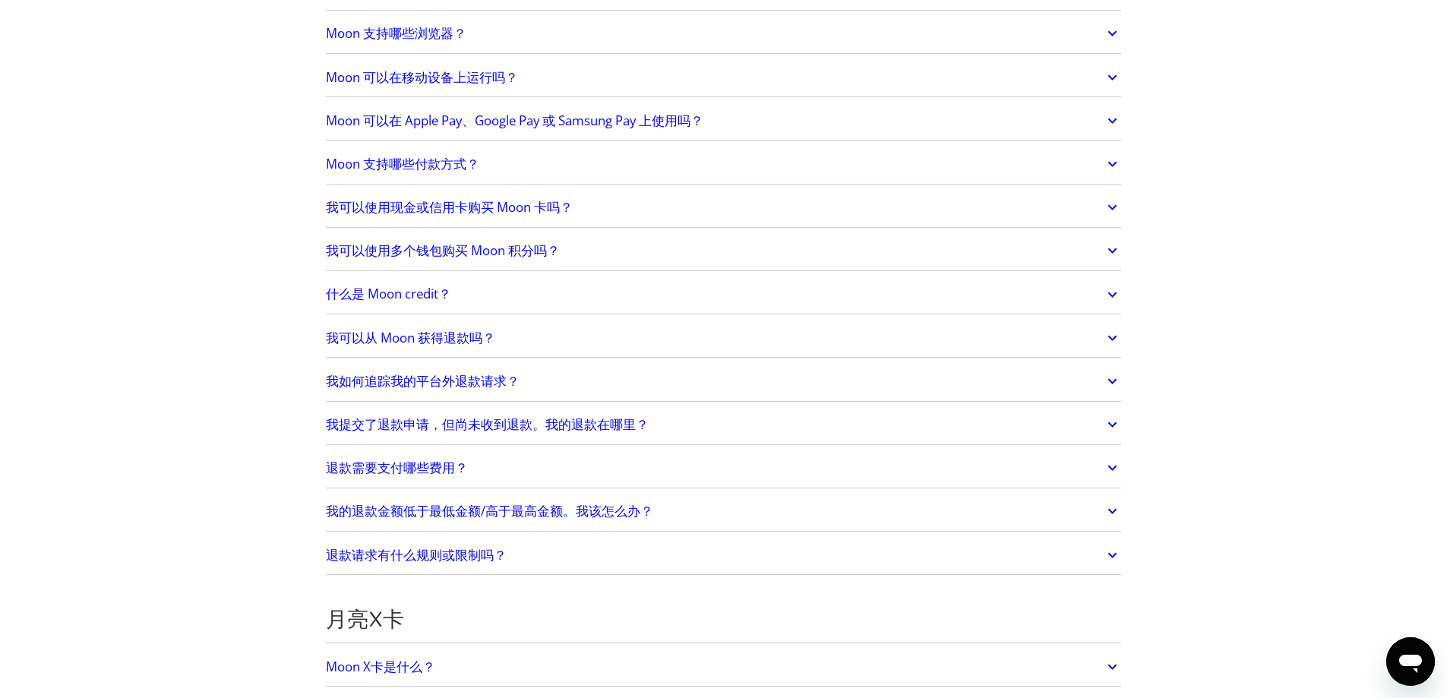
click at [488, 371] on link "我如何追踪我的平台外退款请求？" at bounding box center [724, 381] width 796 height 32
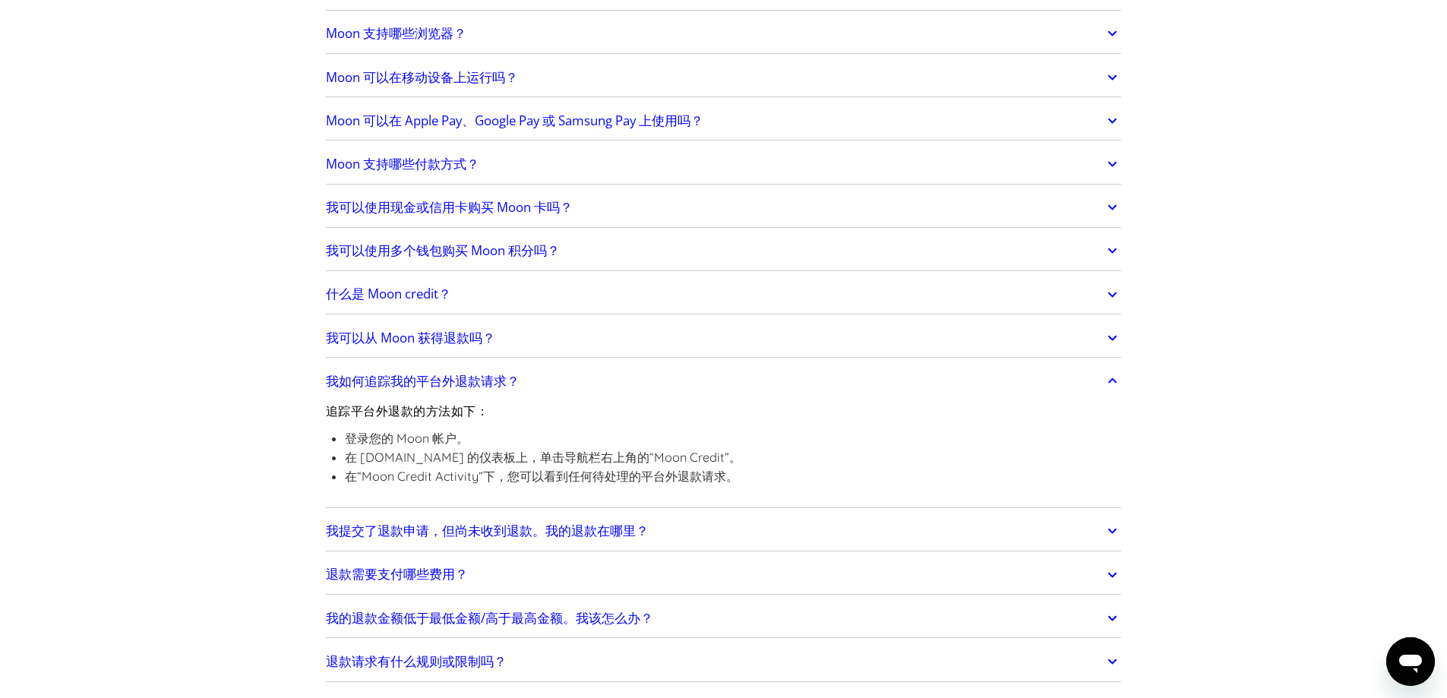
click at [488, 371] on link "我如何追踪我的平台外退款请求？" at bounding box center [724, 381] width 796 height 32
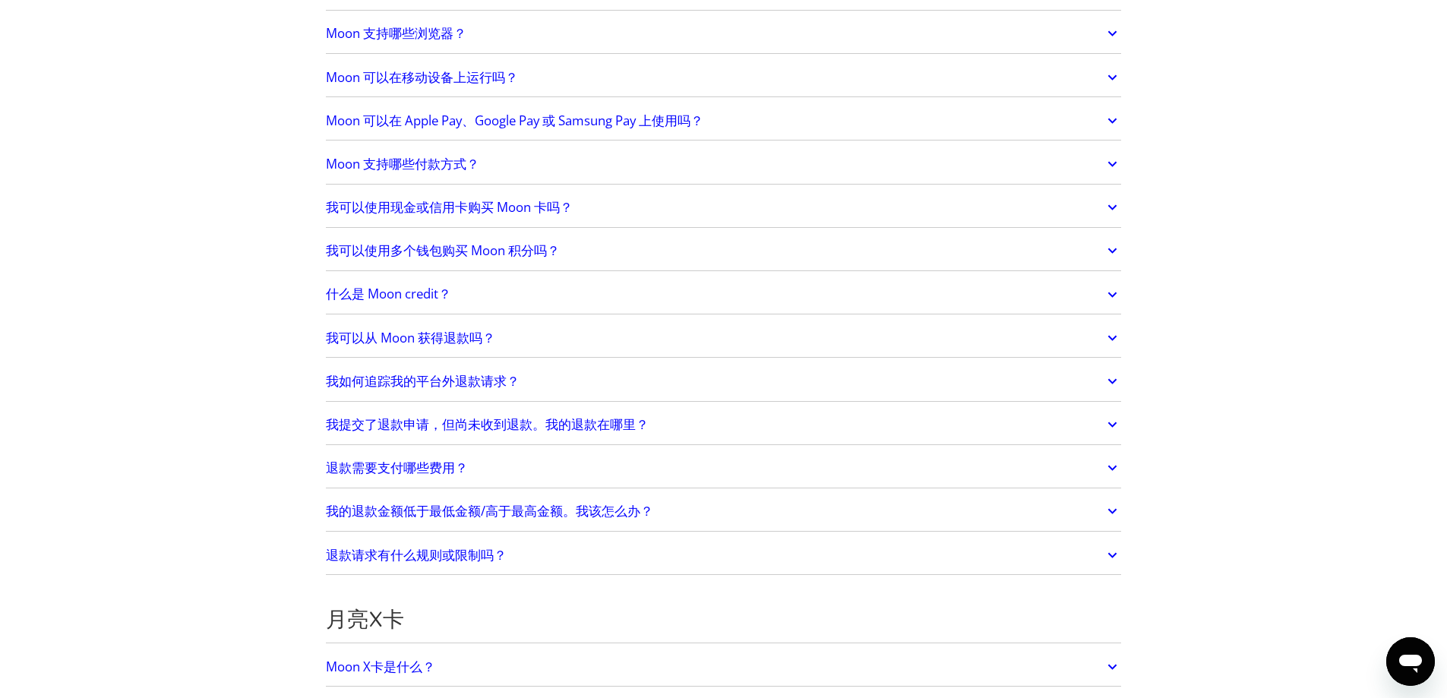
click at [491, 431] on font "我提交了退款申请，但尚未收到退款。我的退款在​​哪里？" at bounding box center [487, 423] width 323 height 17
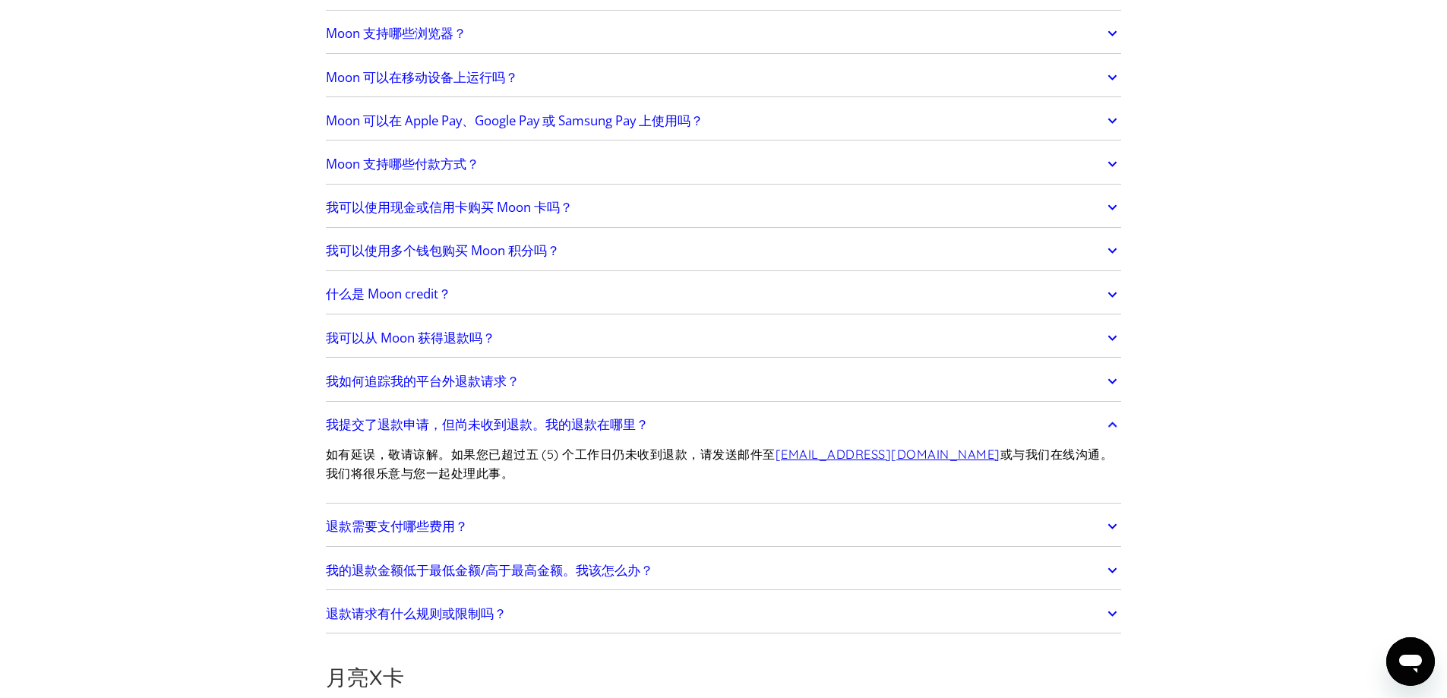
click at [491, 431] on font "我提交了退款申请，但尚未收到退款。我的退款在​​哪里？" at bounding box center [487, 423] width 323 height 17
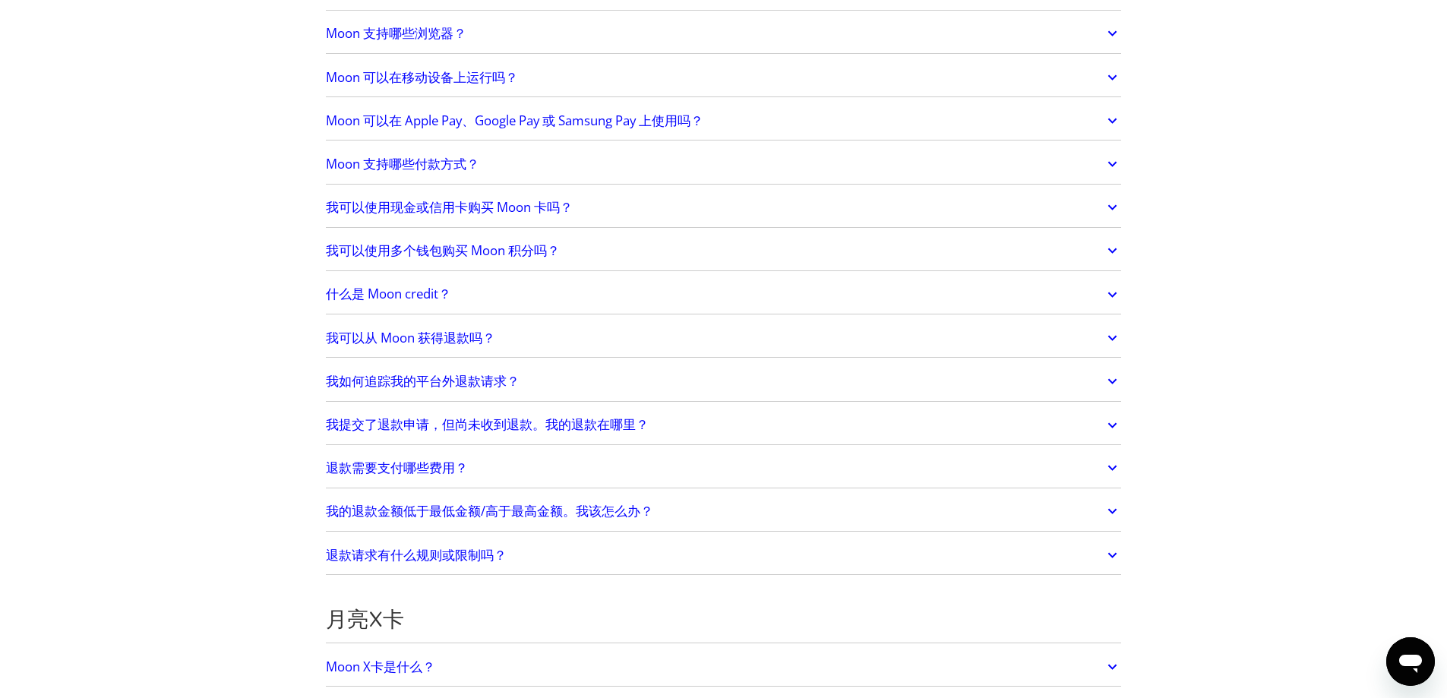
click at [470, 469] on link "退款需要支付哪些费用？" at bounding box center [724, 468] width 796 height 32
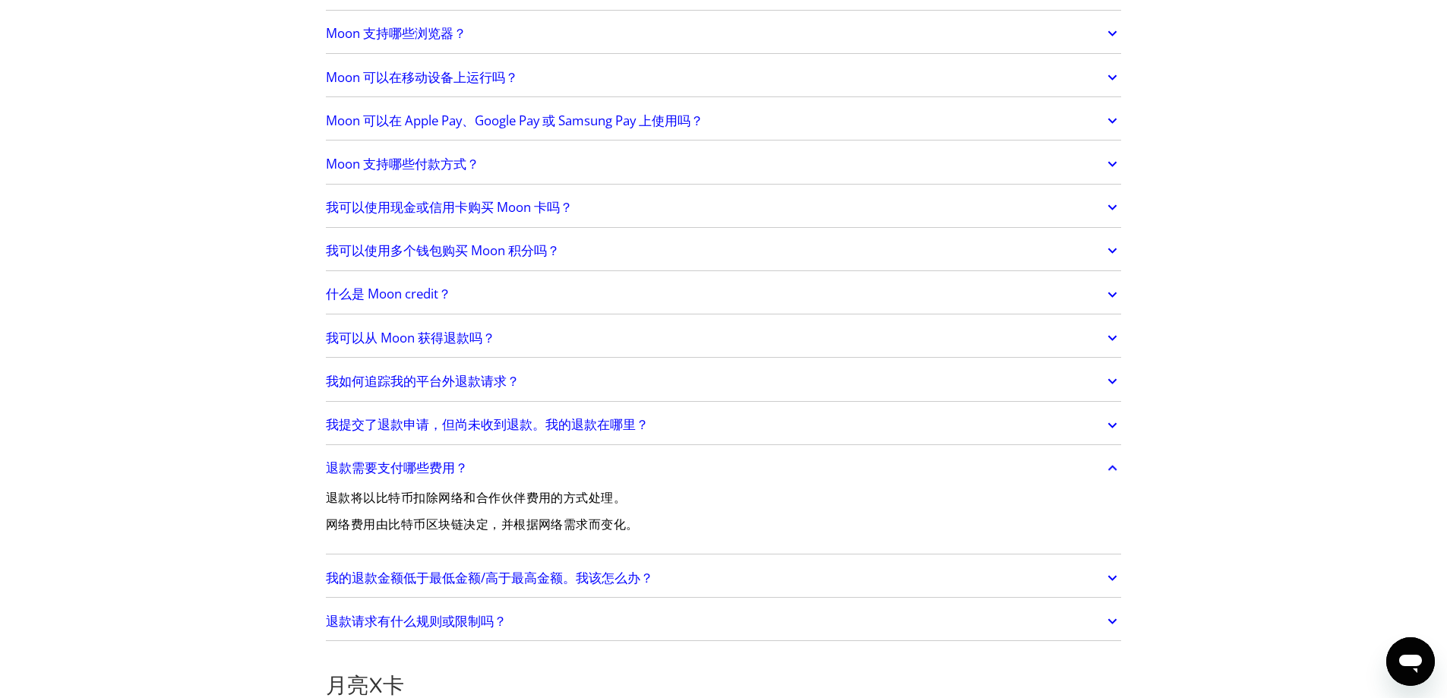
click at [470, 469] on link "退款需要支付哪些费用？" at bounding box center [724, 468] width 796 height 32
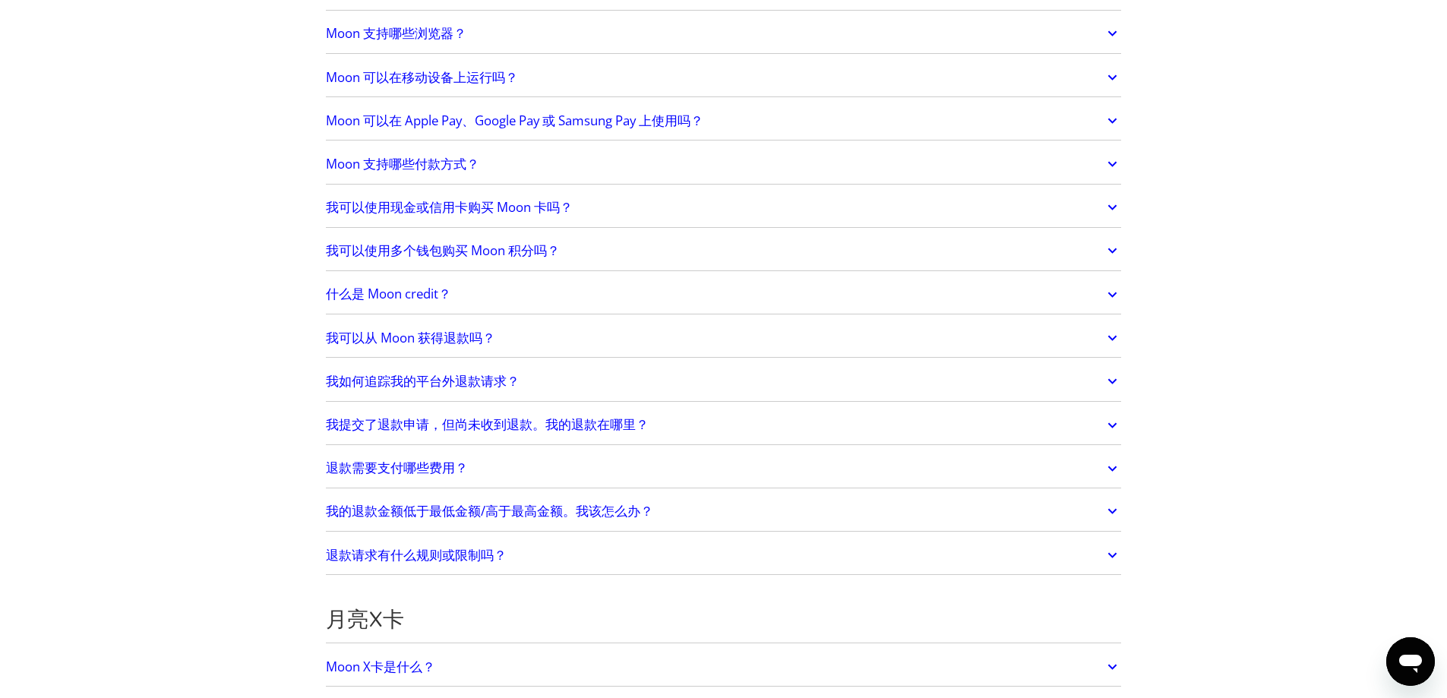
click at [520, 520] on link "我的退款金额低于最低金额/高于最高金额。我该怎么办？" at bounding box center [724, 512] width 796 height 32
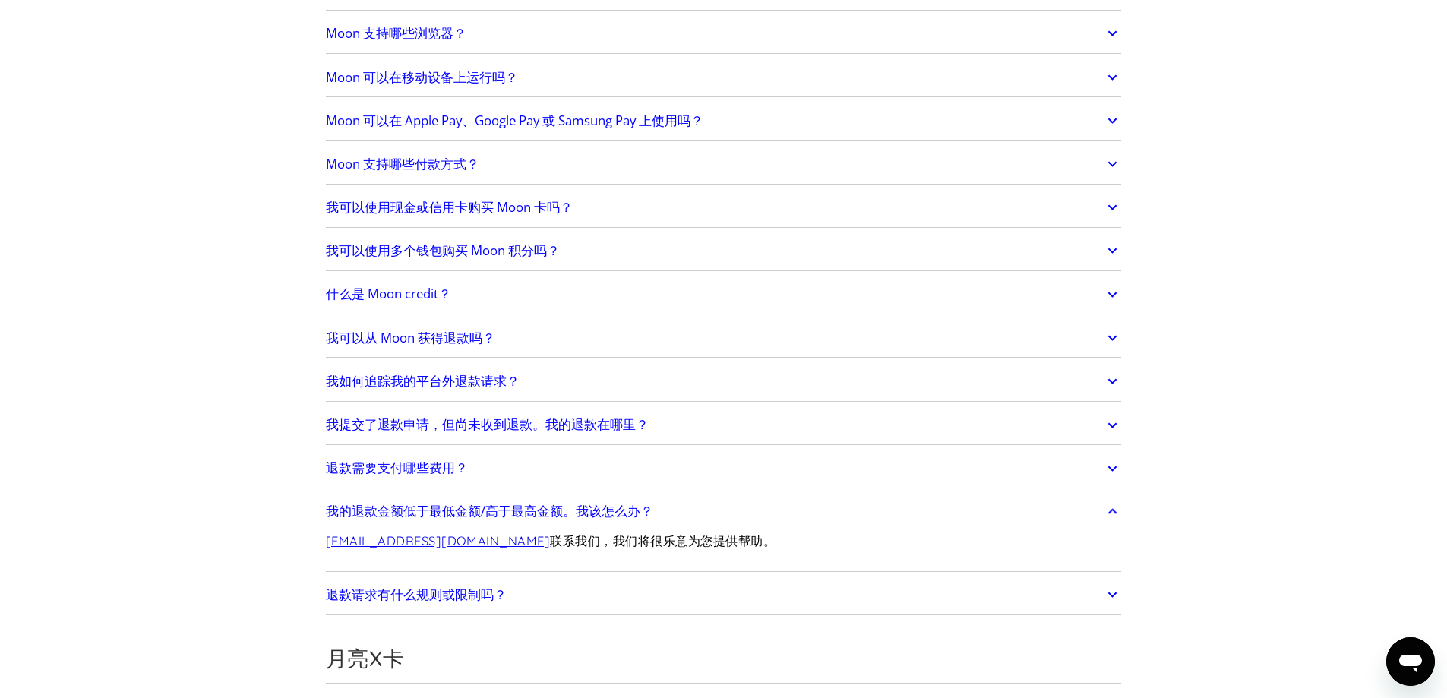
click at [523, 518] on font "我的退款金额低于最低金额/高于最高金额。我该怎么办？" at bounding box center [489, 510] width 327 height 17
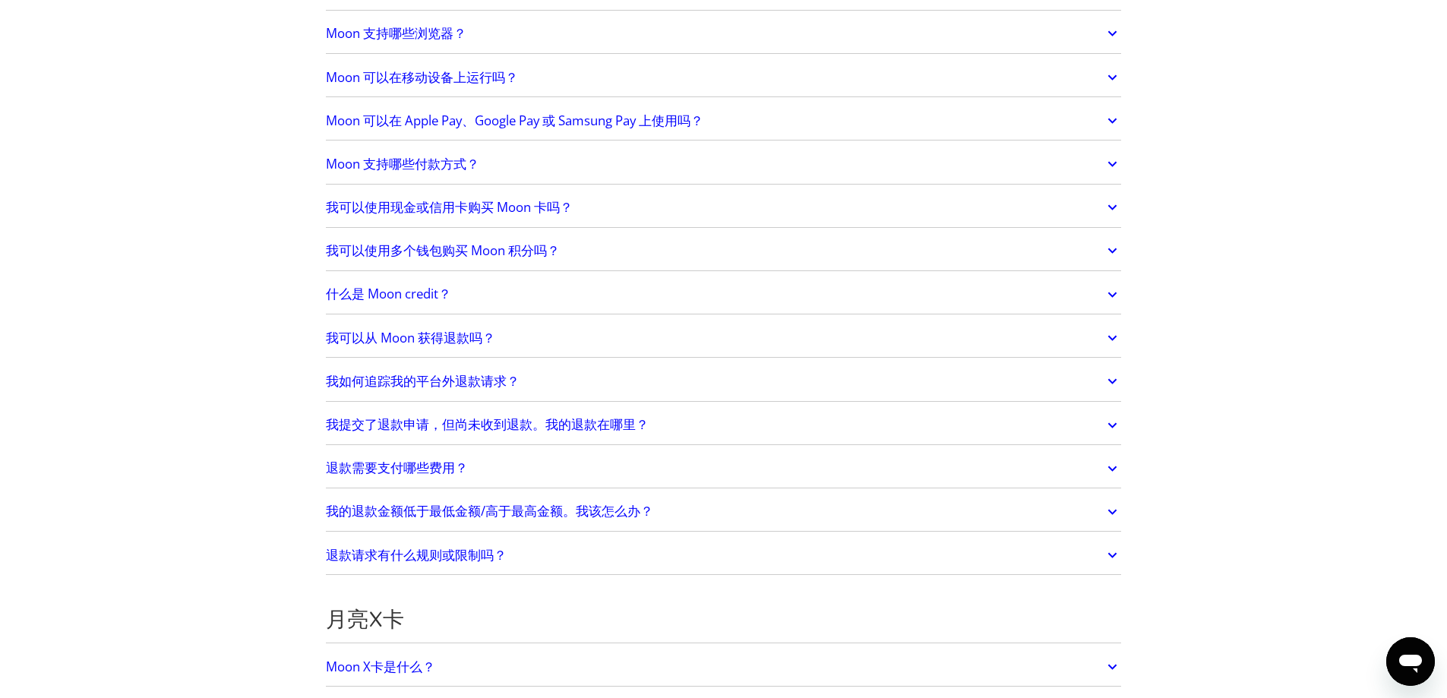
click at [496, 548] on font "退款请求有什么规则或限制吗？" at bounding box center [416, 554] width 181 height 17
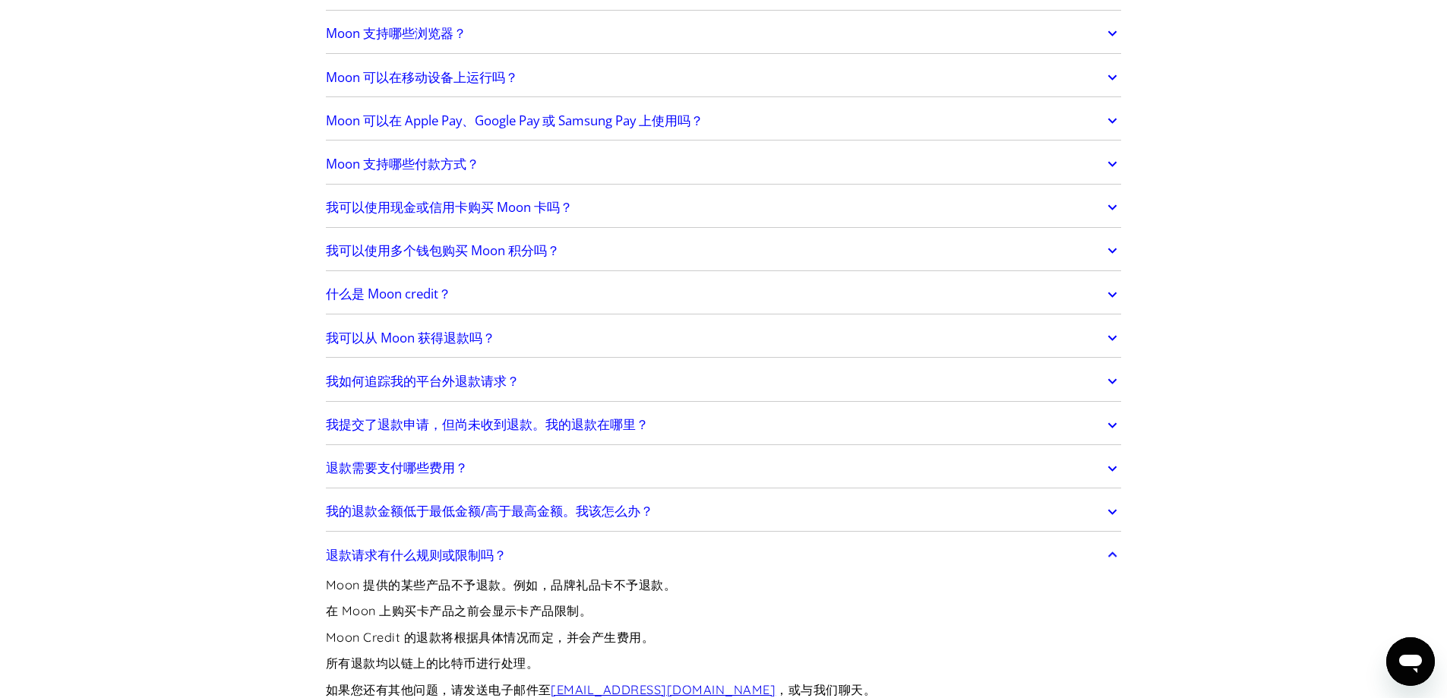
click at [499, 548] on font "退款请求有什么规则或限制吗？" at bounding box center [416, 554] width 181 height 17
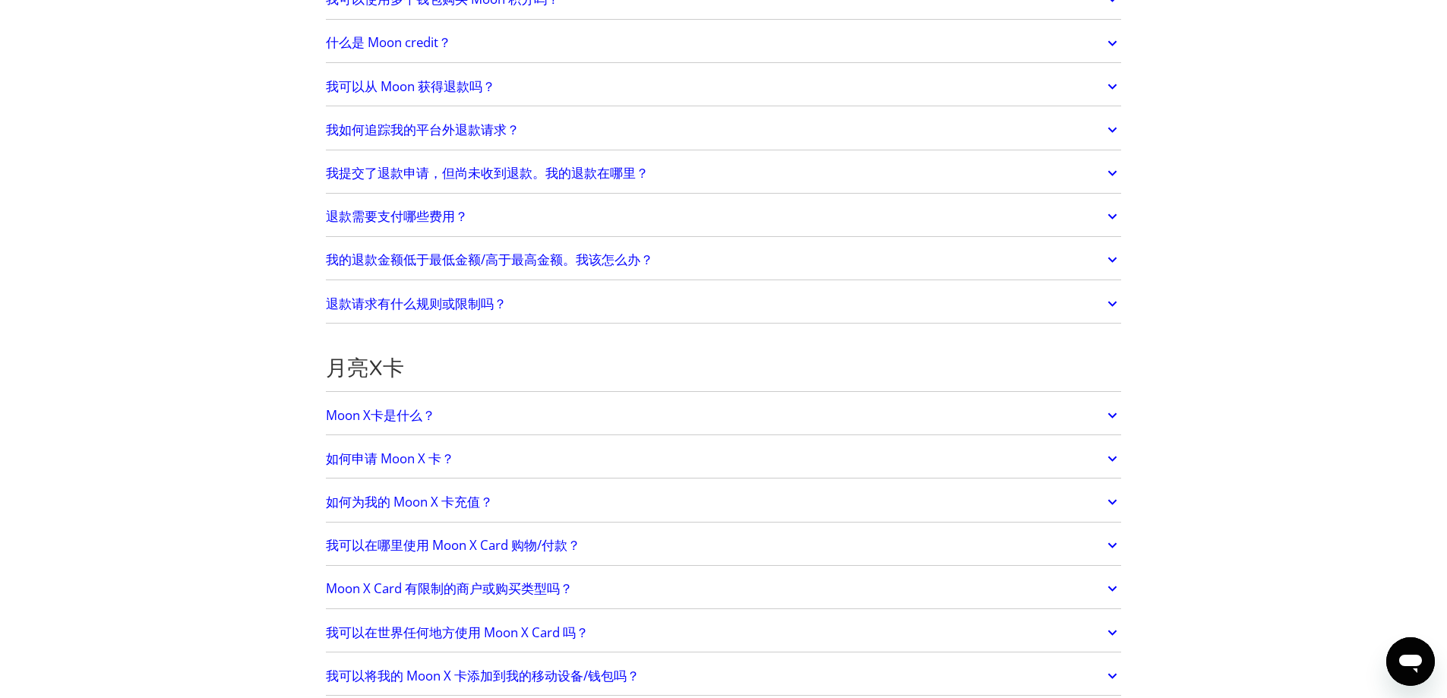
scroll to position [911, 0]
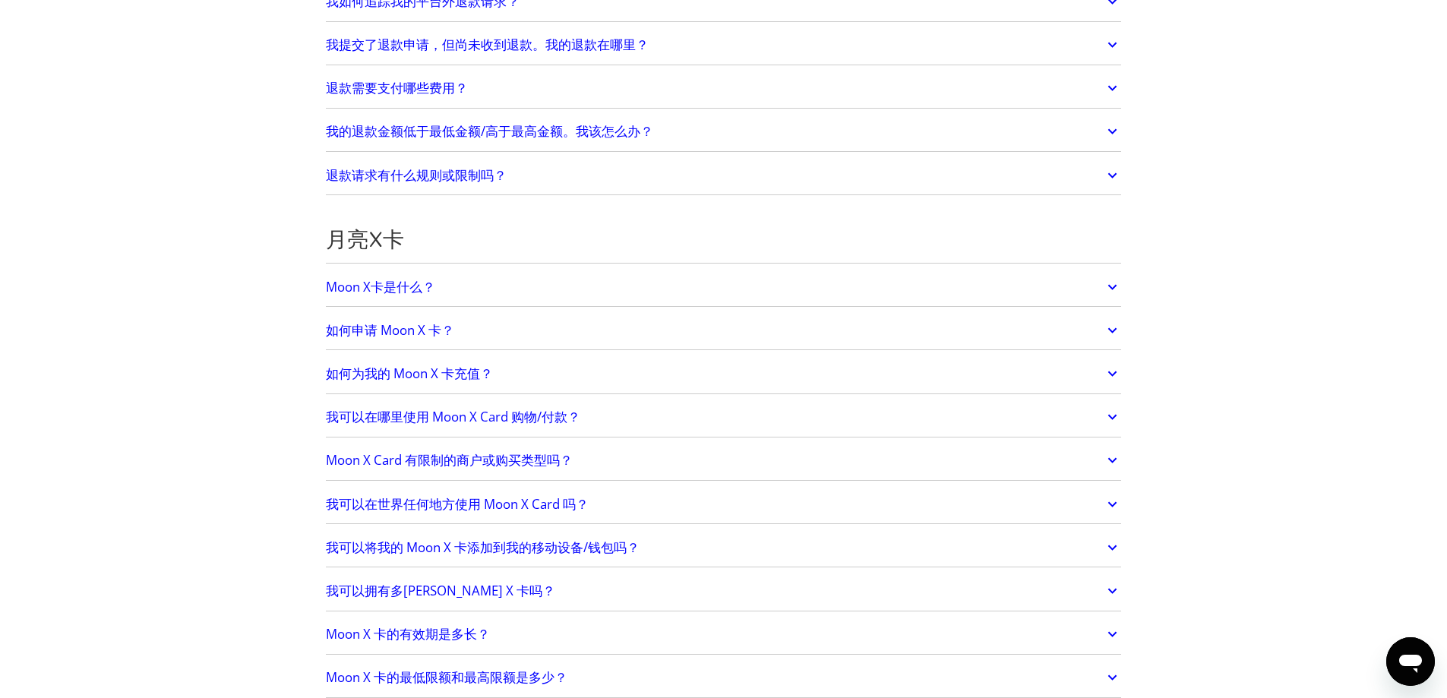
click at [478, 370] on font "如何为我的 Moon X 卡充值？" at bounding box center [409, 373] width 167 height 17
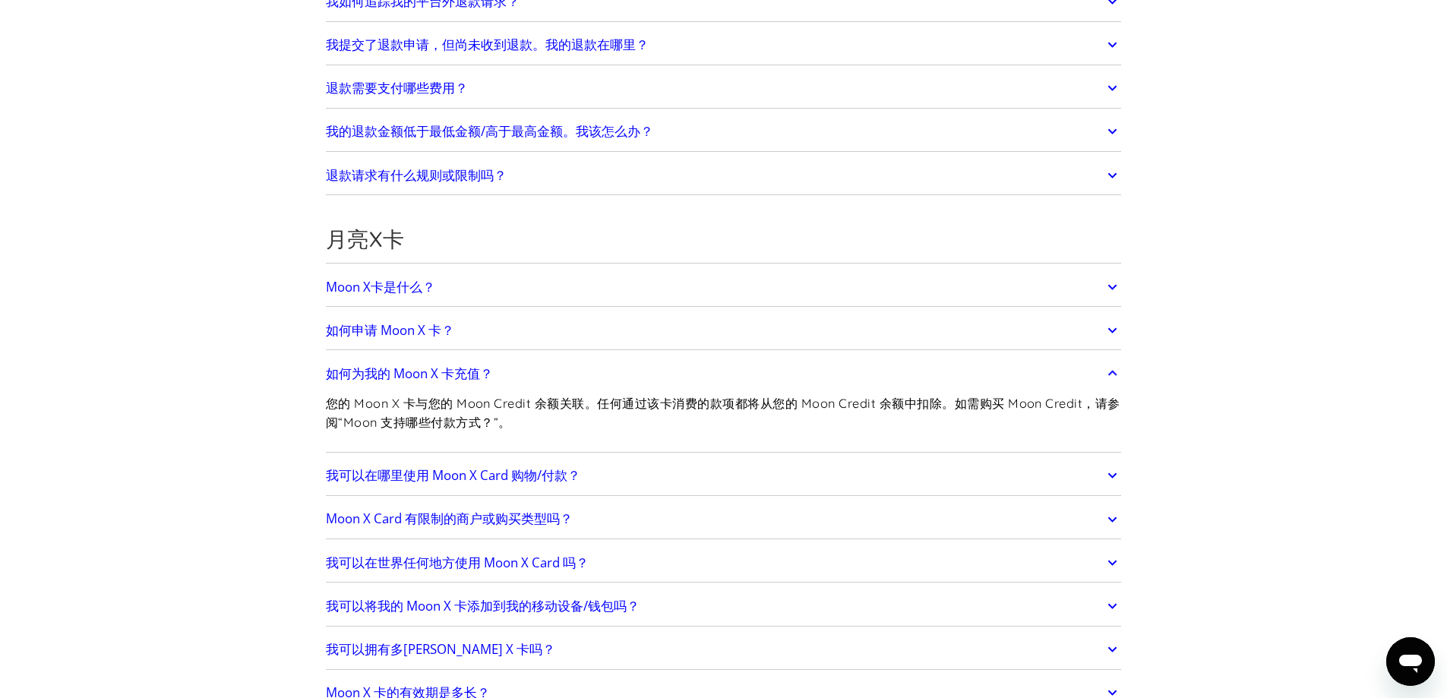
click at [478, 370] on font "如何为我的 Moon X 卡充值？" at bounding box center [409, 373] width 167 height 17
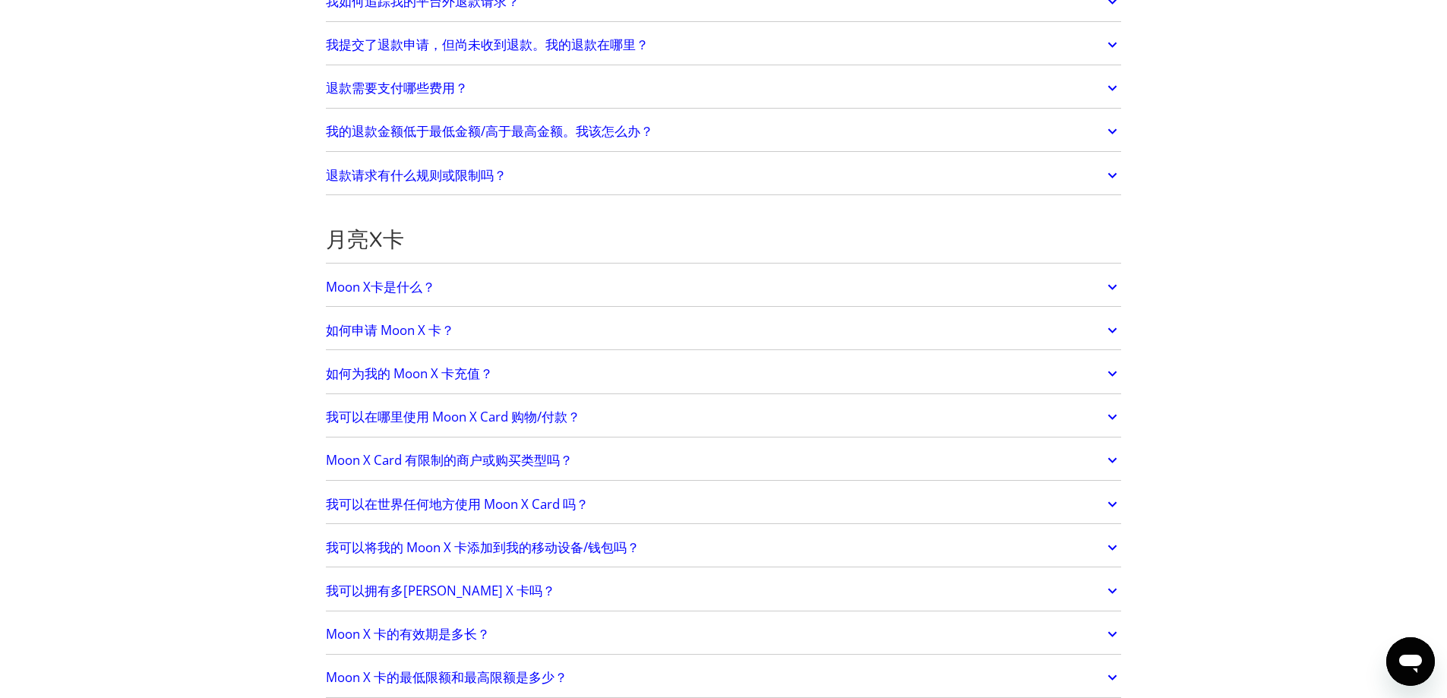
click at [481, 419] on font "我可以在哪里使用 Moon X Card 购物/付款？" at bounding box center [453, 416] width 254 height 17
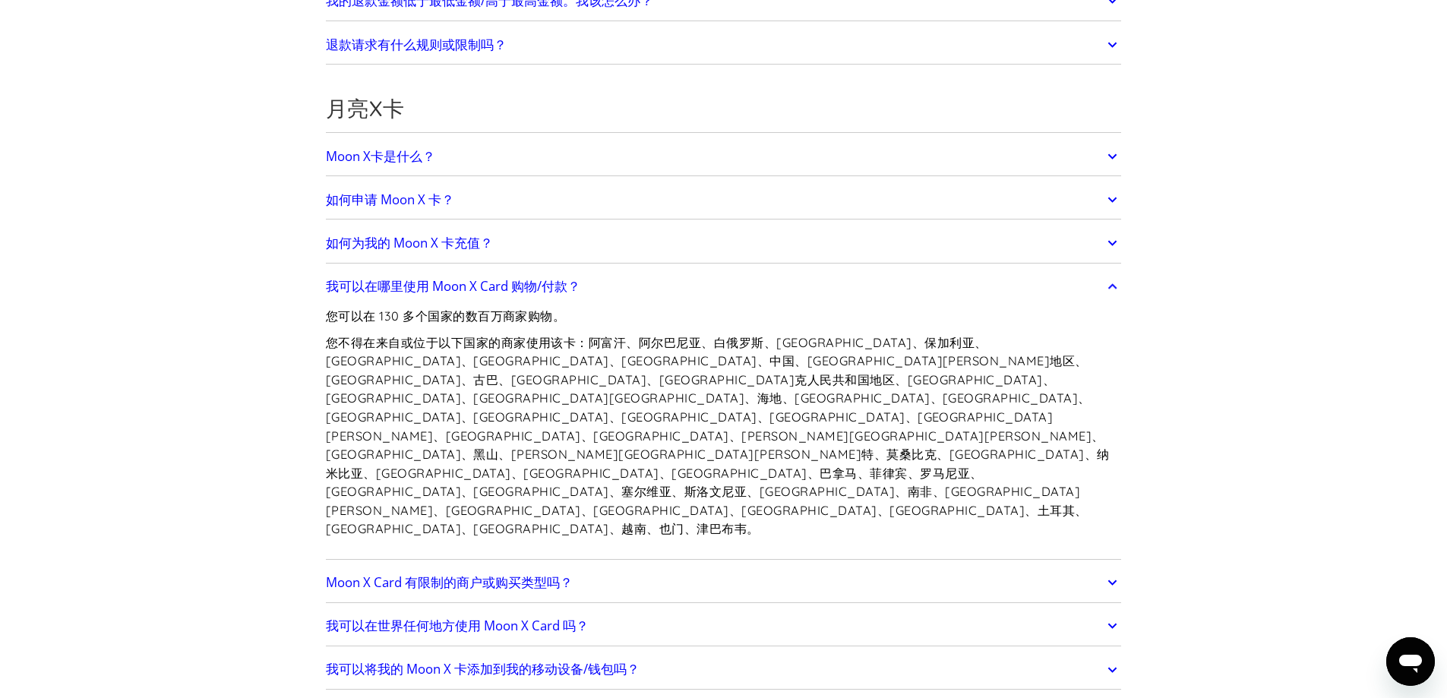
scroll to position [1063, 0]
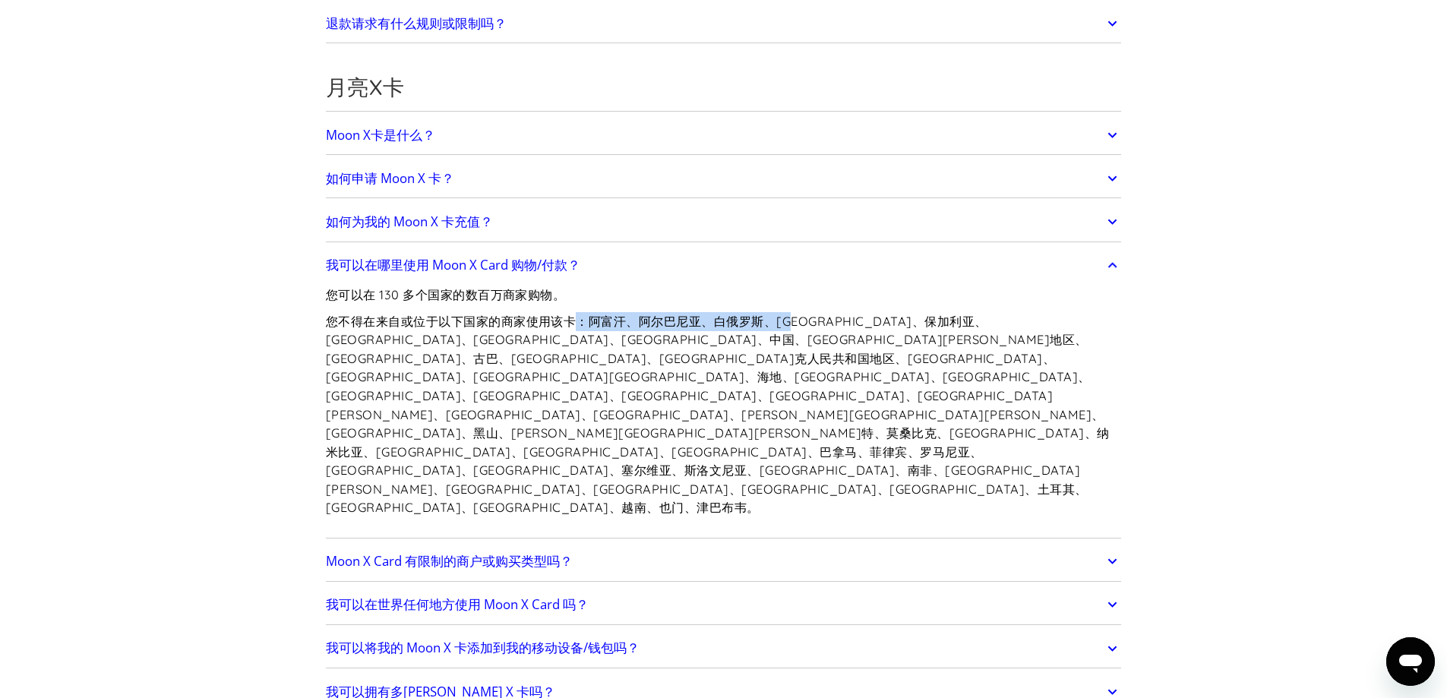
drag, startPoint x: 763, startPoint y: 321, endPoint x: 813, endPoint y: 329, distance: 50.1
click at [813, 329] on p "您不得在来自或位于以下国家的商家使用该卡：阿富汗、阿尔巴尼亚、白俄罗斯、波斯尼亚黑塞哥维那、保加利亚、布基纳法索、喀麦隆、中非共和国、中国、乌克兰克里米亚地区…" at bounding box center [724, 414] width 796 height 205
click at [964, 358] on font "您不得在来自或位于以下国家的商家使用该卡：阿富汗、阿尔巴尼亚、白俄罗斯、波斯尼亚黑塞哥维那、保加利亚、布基纳法索、喀麦隆、中非共和国、中国、乌克兰克里米亚地区…" at bounding box center [718, 415] width 784 height 202
click at [812, 332] on font "您不得在来自或位于以下国家的商家使用该卡：阿富汗、阿尔巴尼亚、白俄罗斯、波斯尼亚黑塞哥维那、保加利亚、布基纳法索、喀麦隆、中非共和国、中国、乌克兰克里米亚地区…" at bounding box center [718, 415] width 784 height 202
drag, startPoint x: 390, startPoint y: 343, endPoint x: 690, endPoint y: 337, distance: 300.8
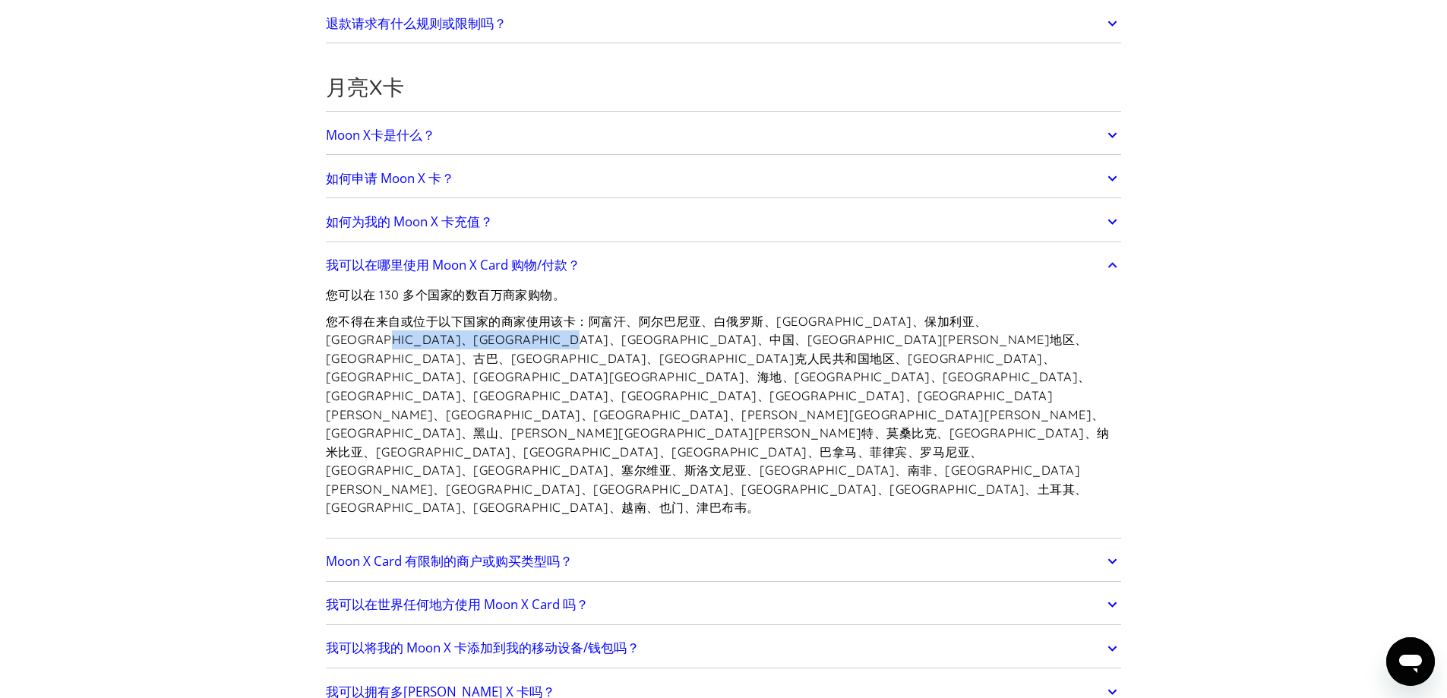
click at [690, 337] on font "您不得在来自或位于以下国家的商家使用该卡：阿富汗、阿尔巴尼亚、白俄罗斯、波斯尼亚黑塞哥维那、保加利亚、布基纳法索、喀麦隆、中非共和国、中国、乌克兰克里米亚地区…" at bounding box center [718, 415] width 784 height 202
click at [783, 391] on font "您不得在来自或位于以下国家的商家使用该卡：阿富汗、阿尔巴尼亚、白俄罗斯、波斯尼亚黑塞哥维那、保加利亚、布基纳法索、喀麦隆、中非共和国、中国、乌克兰克里米亚地区…" at bounding box center [718, 415] width 784 height 202
